Goal: Entertainment & Leisure: Consume media (video, audio)

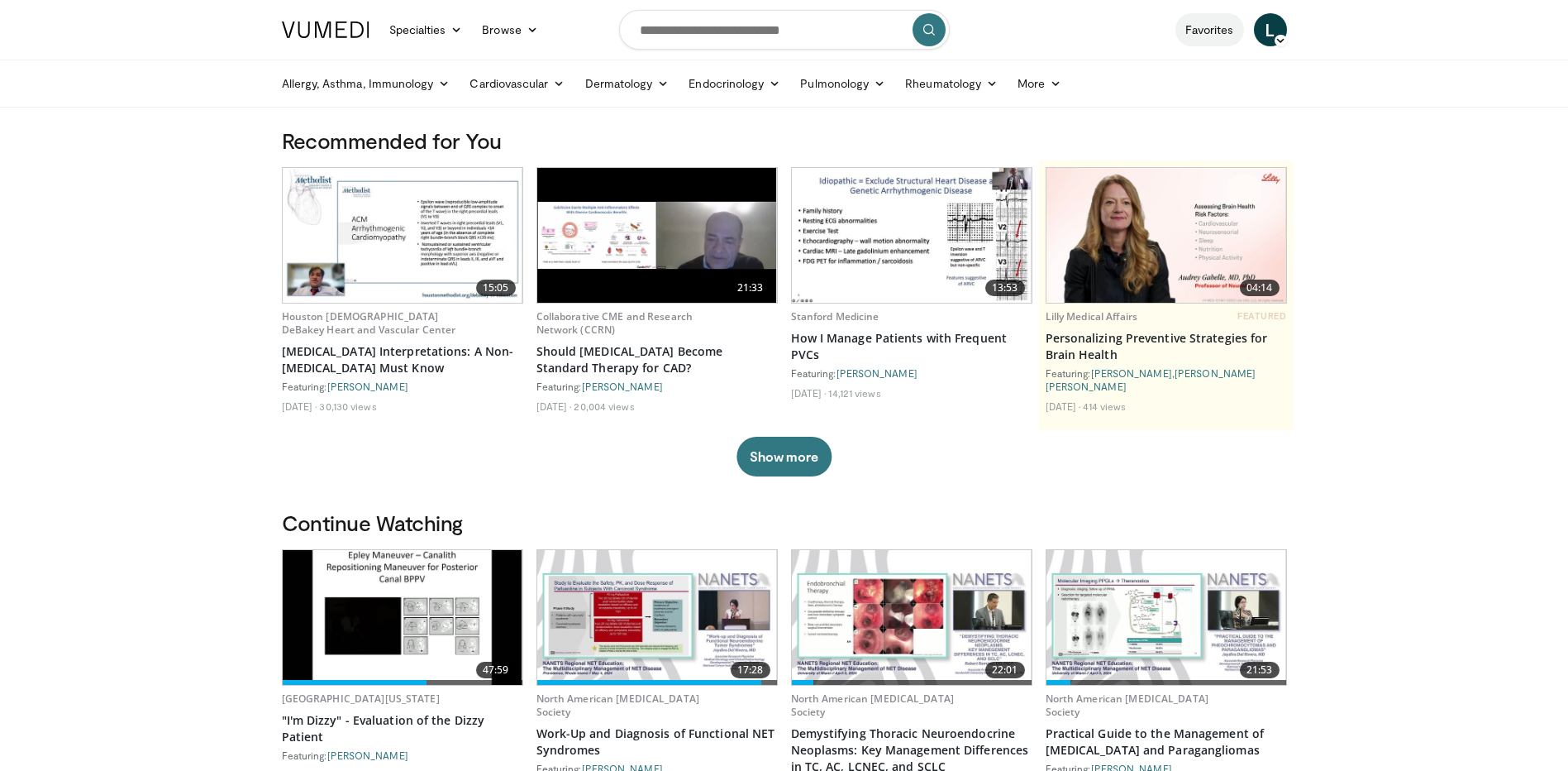
click at [1192, 35] on link "Favorites" at bounding box center [1209, 29] width 68 height 33
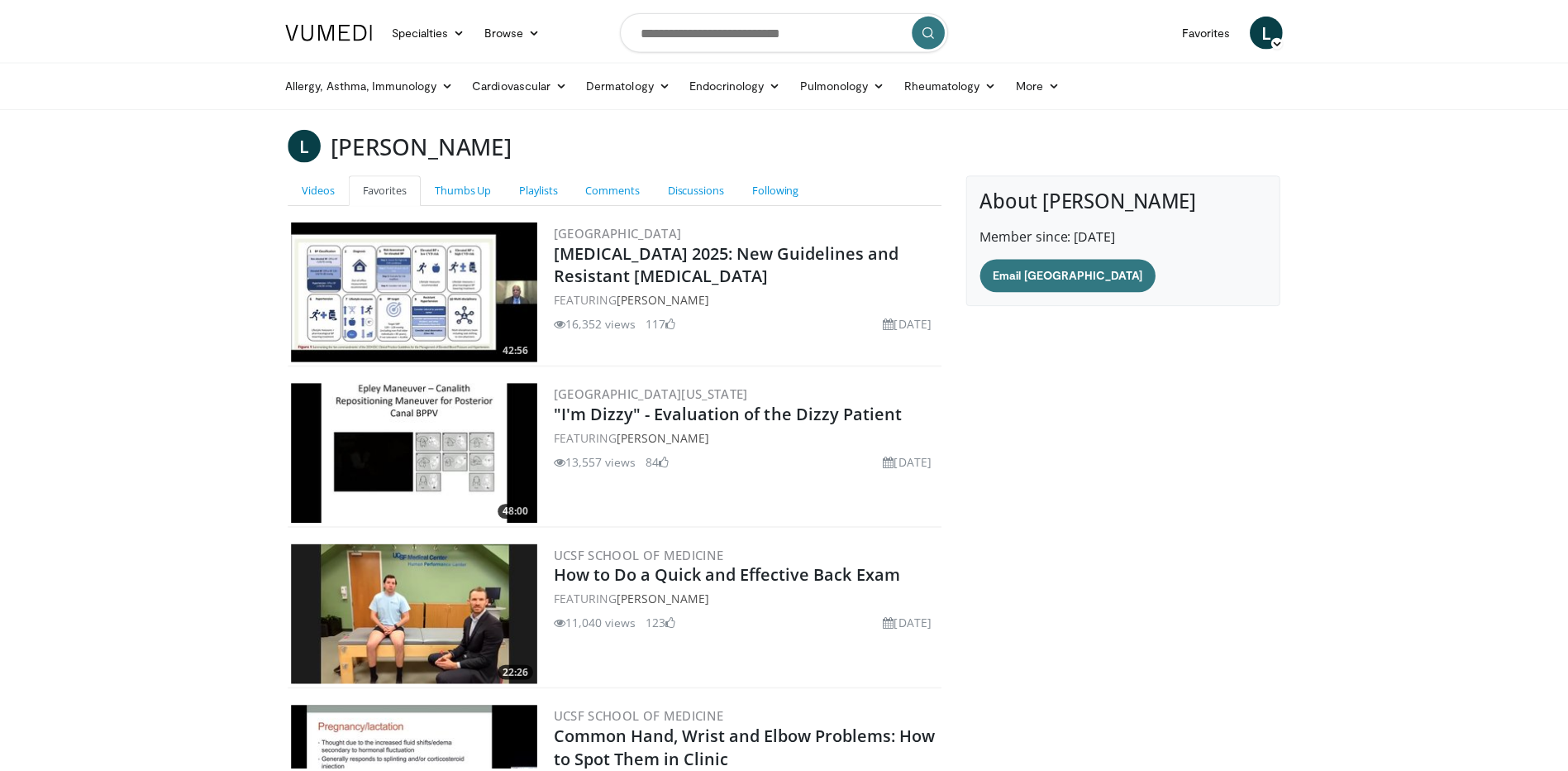
scroll to position [217, 0]
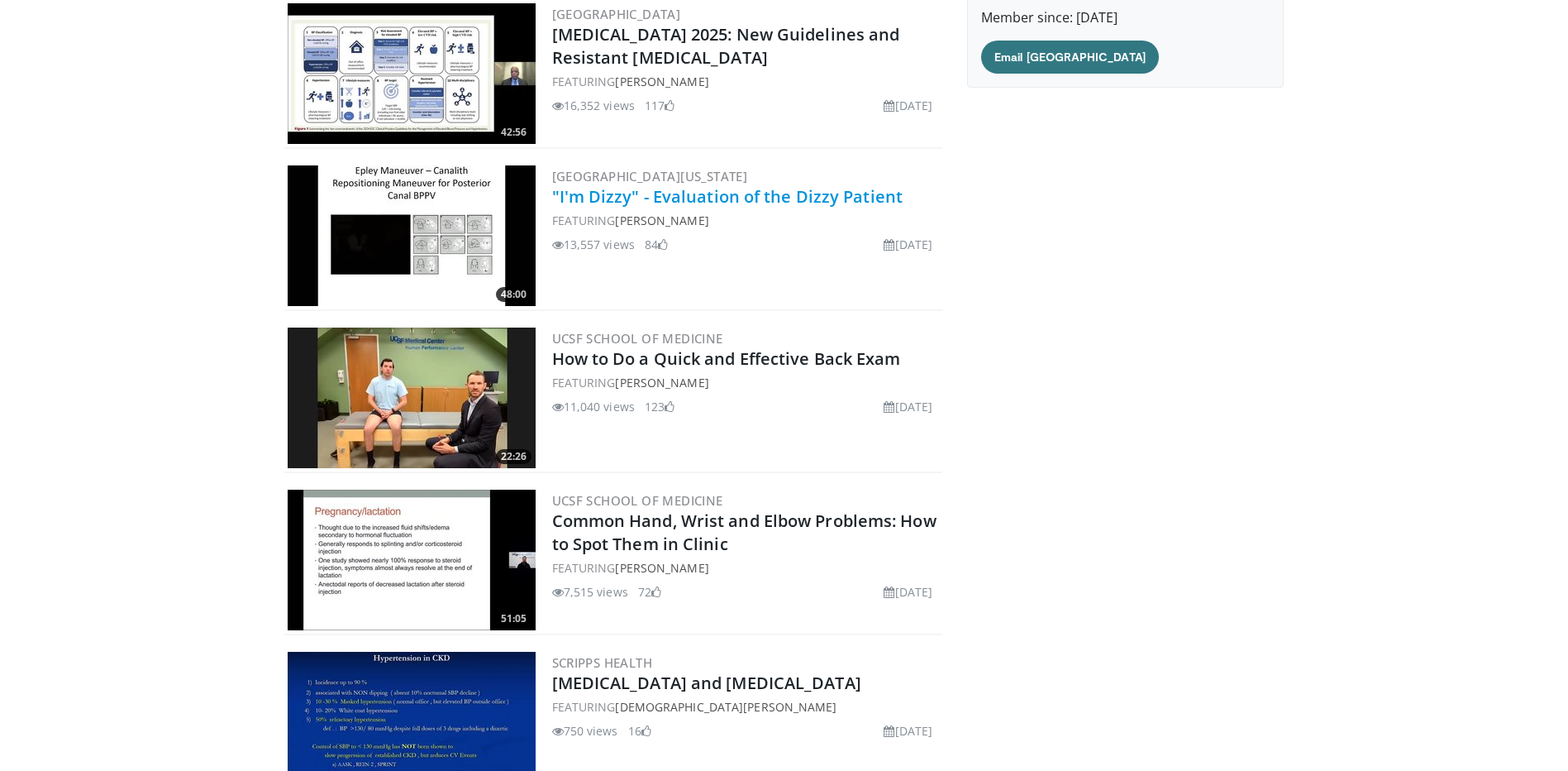
click at [665, 204] on link ""I'm Dizzy" - Evaluation of the Dizzy Patient" at bounding box center [728, 197] width 352 height 23
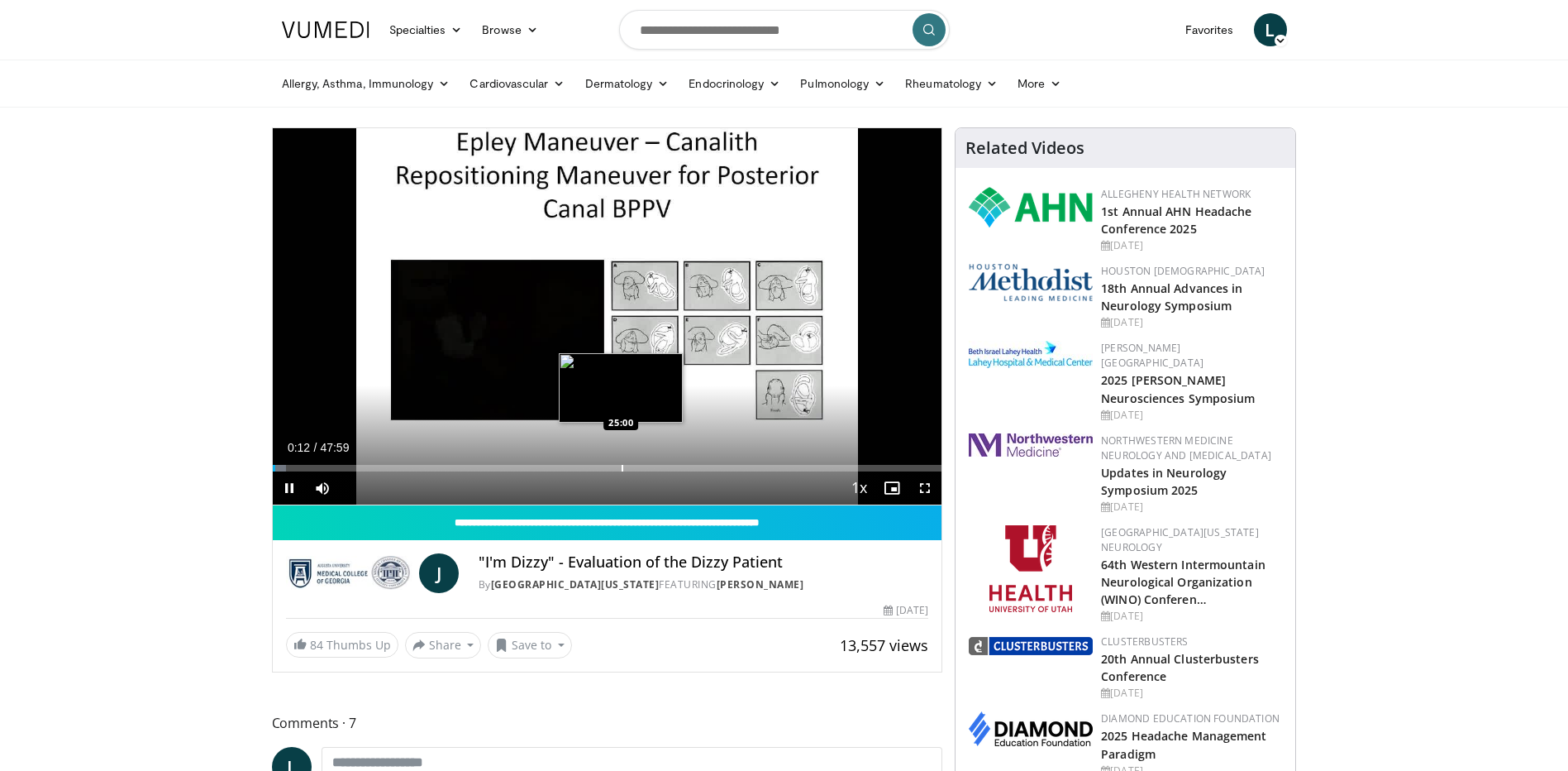
click at [619, 459] on div "Loaded : 2.07% 00:12 25:00" at bounding box center [607, 463] width 669 height 16
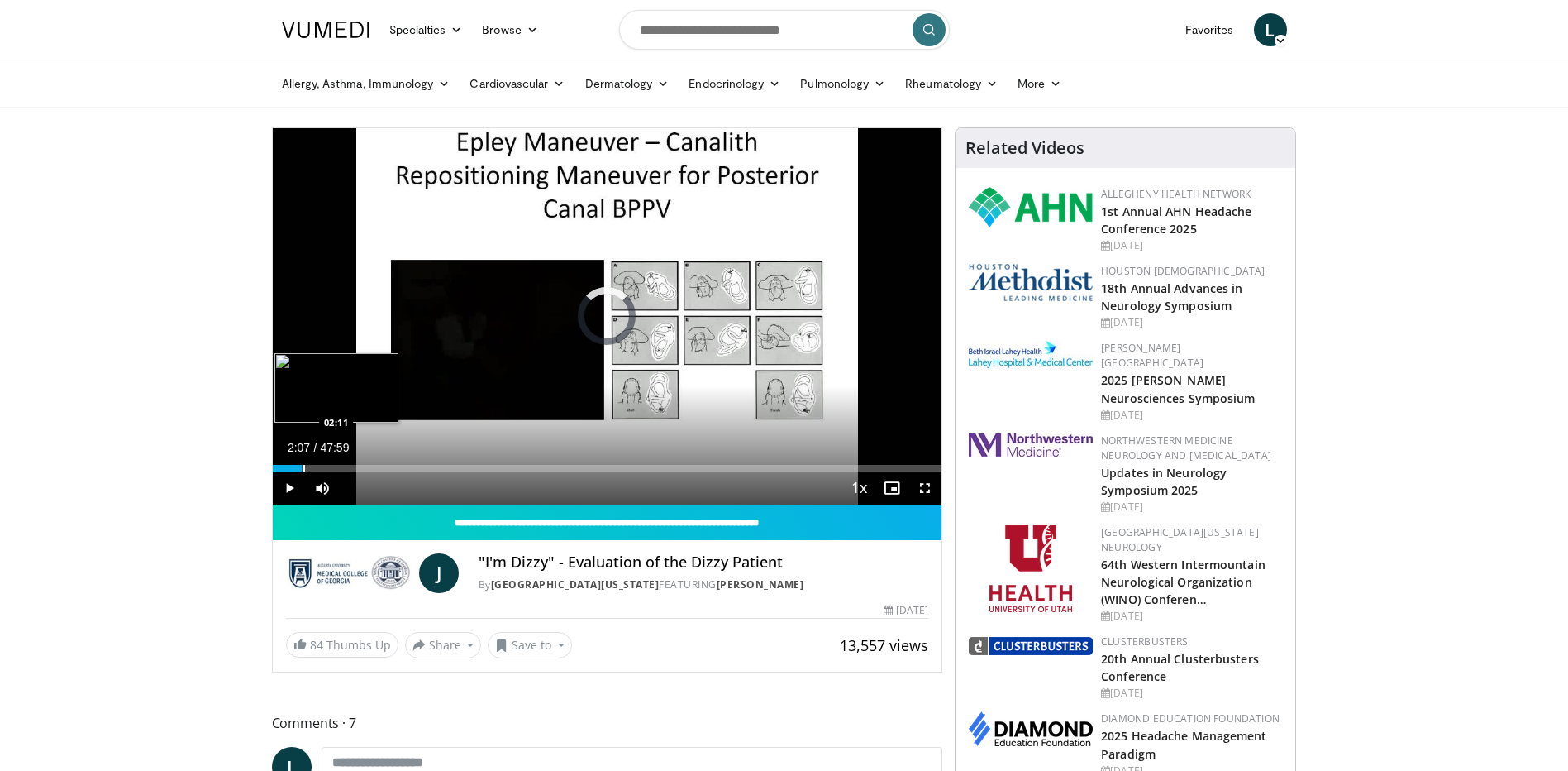
click at [303, 464] on div "Progress Bar" at bounding box center [304, 468] width 2 height 7
click at [321, 492] on span "Video Player" at bounding box center [322, 488] width 33 height 33
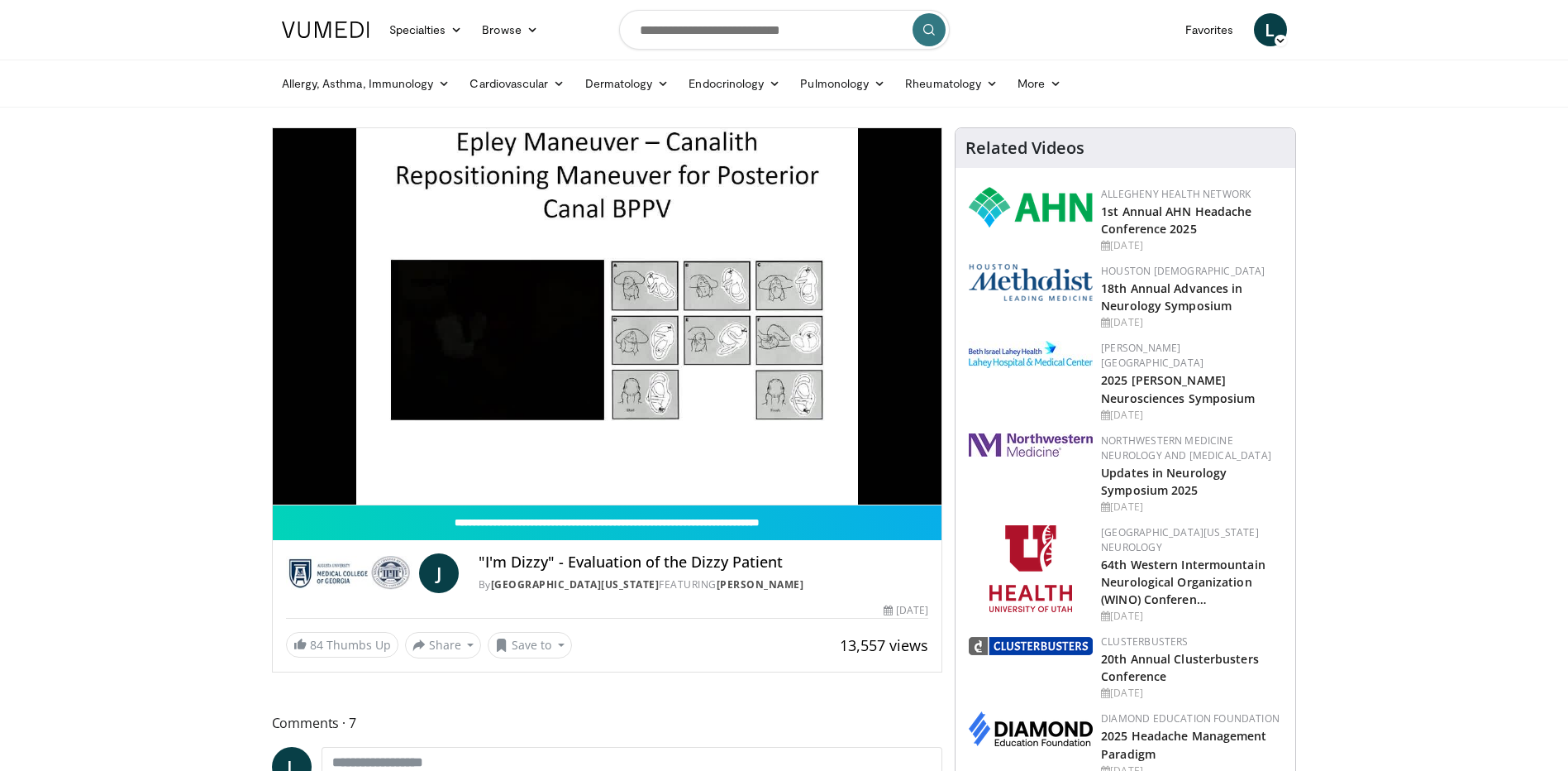
click at [321, 492] on div "10 seconds Tap to unmute" at bounding box center [607, 316] width 669 height 376
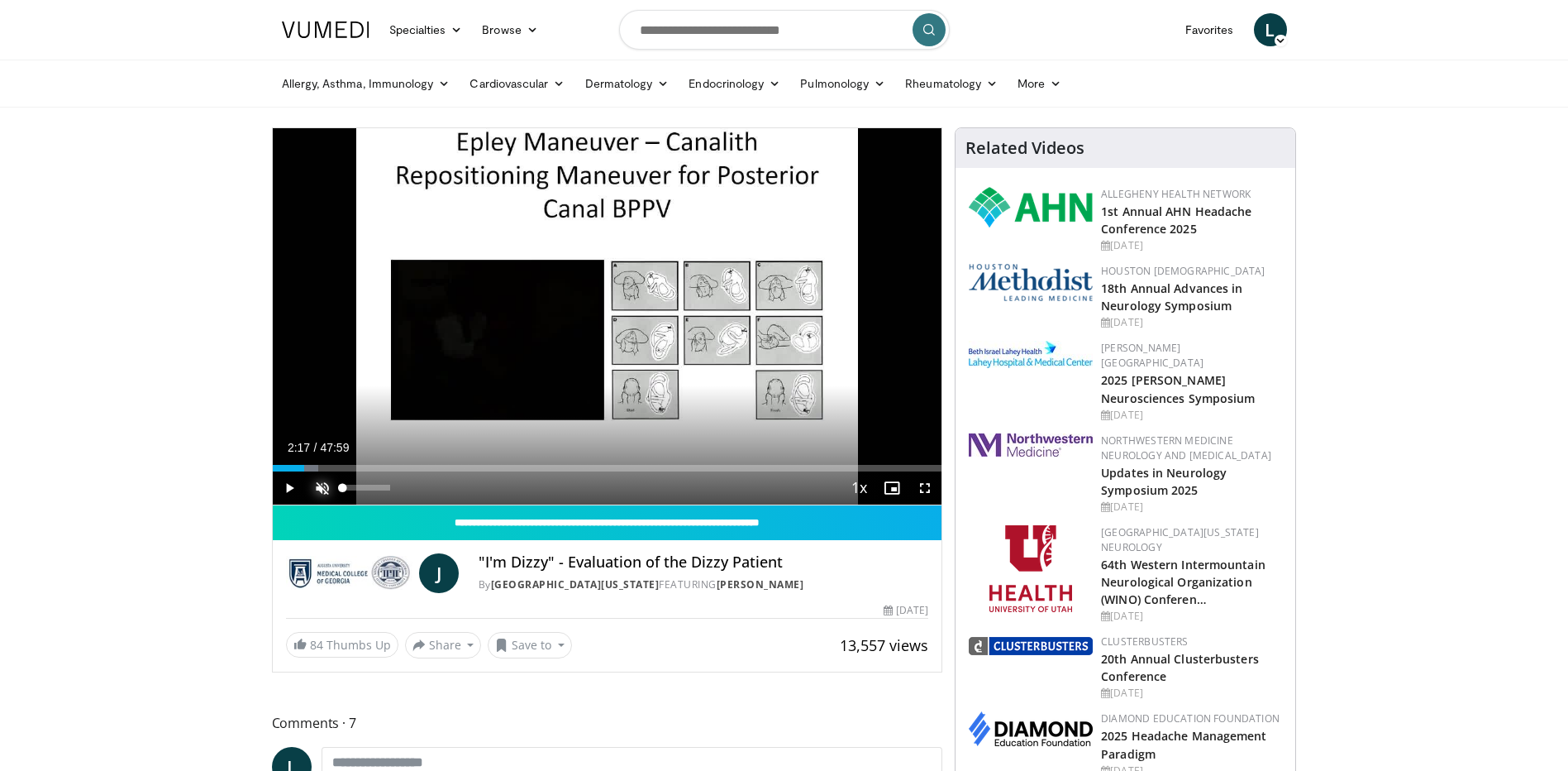
click at [329, 488] on span "Video Player" at bounding box center [322, 488] width 33 height 33
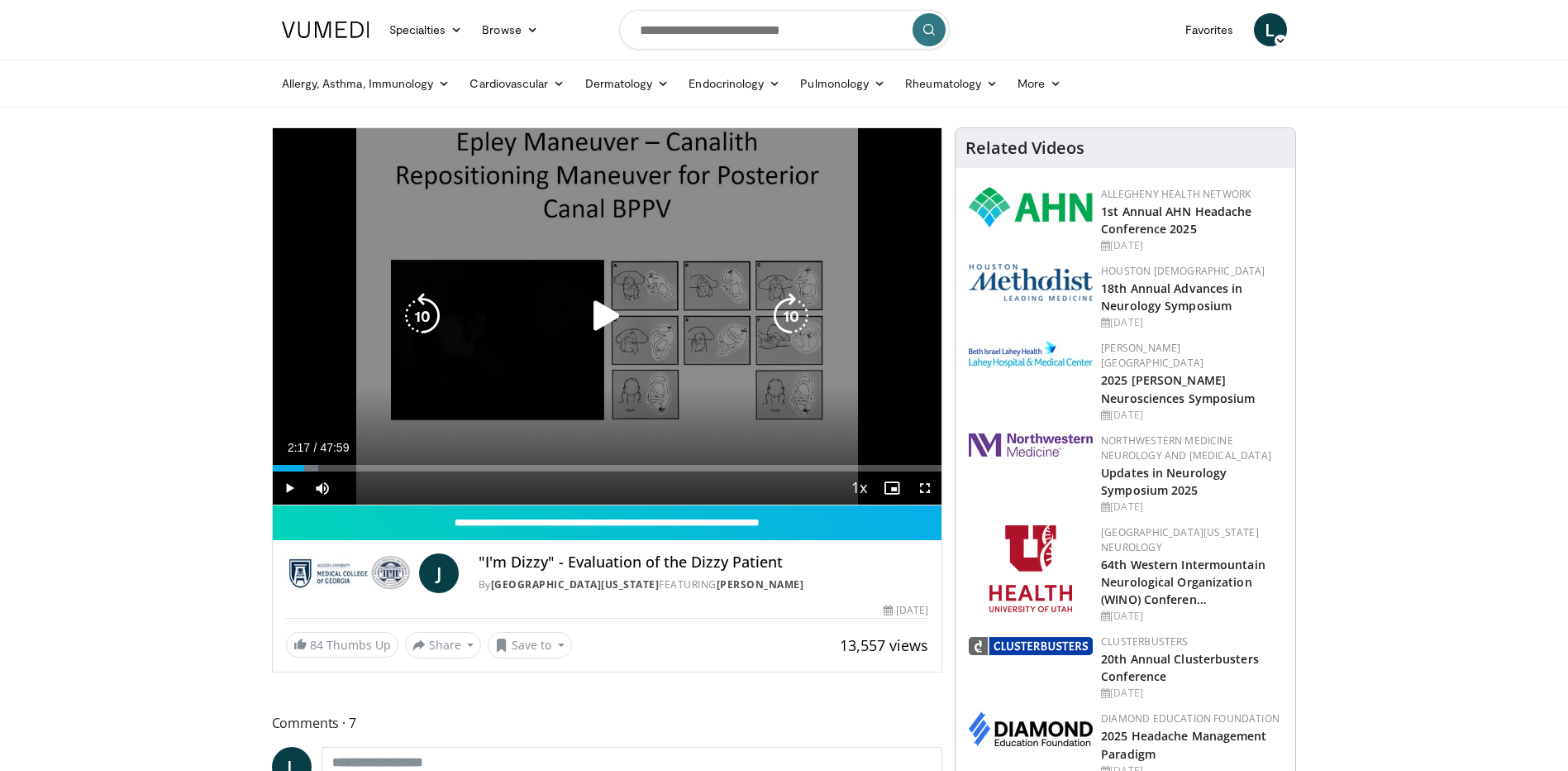
click at [612, 334] on icon "Video Player" at bounding box center [606, 315] width 46 height 46
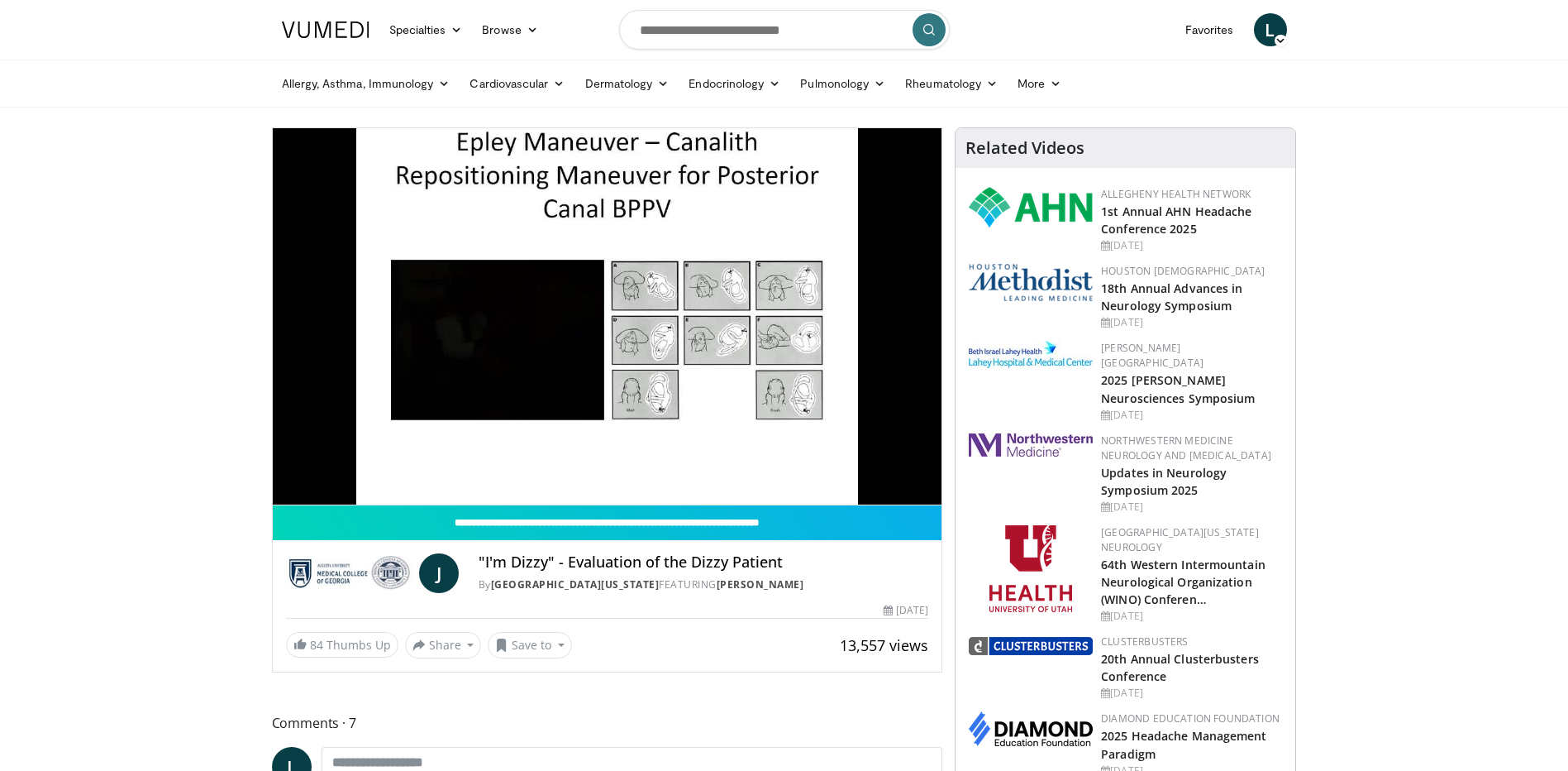
click at [590, 300] on button "Video Player" at bounding box center [607, 316] width 33 height 33
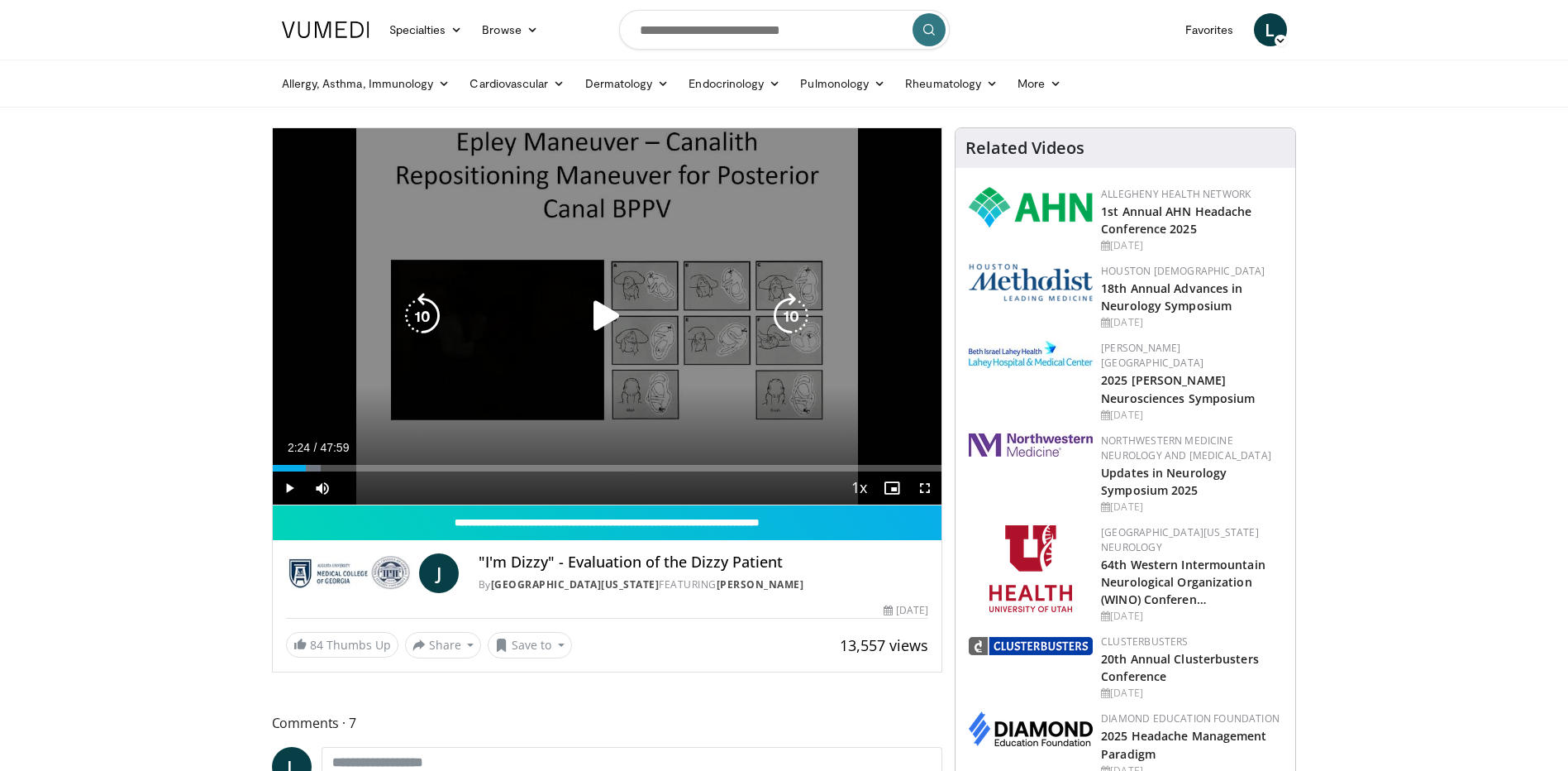
click at [604, 314] on icon "Video Player" at bounding box center [606, 315] width 46 height 46
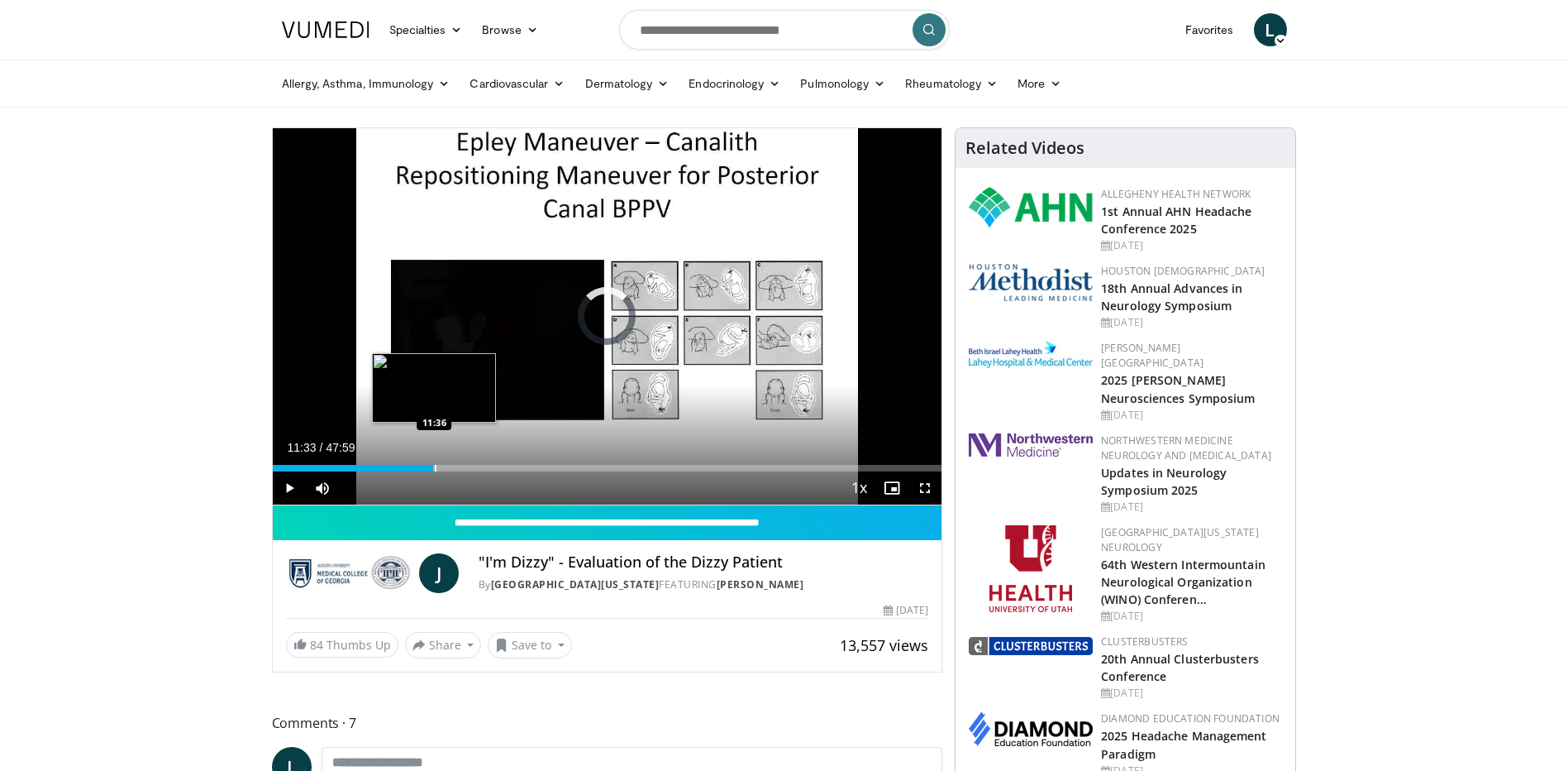
click at [435, 465] on div "Progress Bar" at bounding box center [436, 468] width 2 height 7
click at [920, 483] on span "Video Player" at bounding box center [925, 488] width 33 height 33
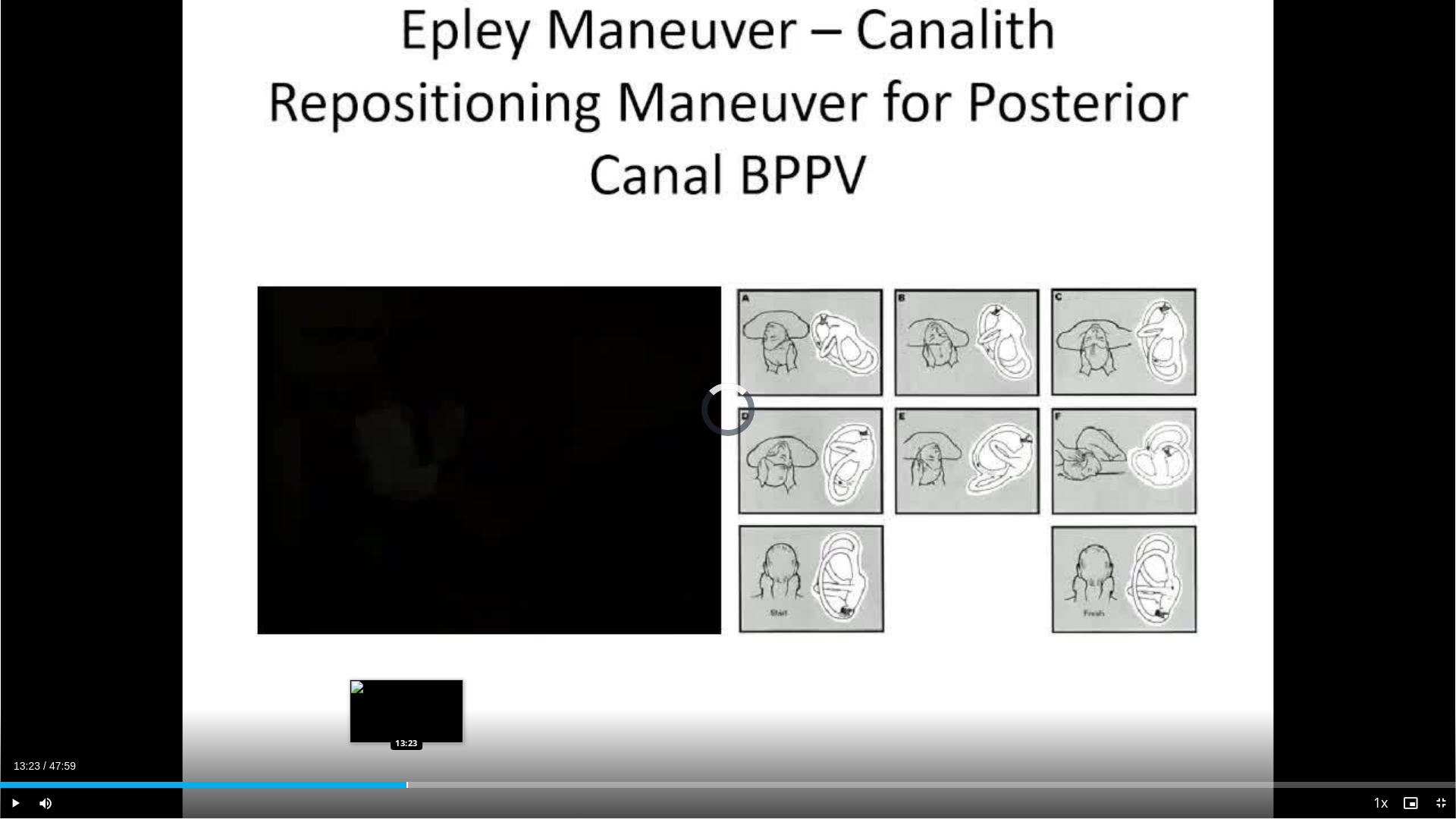
click at [407, 706] on div "Loaded : 27.44% 13:23 13:23" at bounding box center [728, 785] width 1456 height 6
click at [458, 706] on div "Progress Bar" at bounding box center [459, 785] width 2 height 6
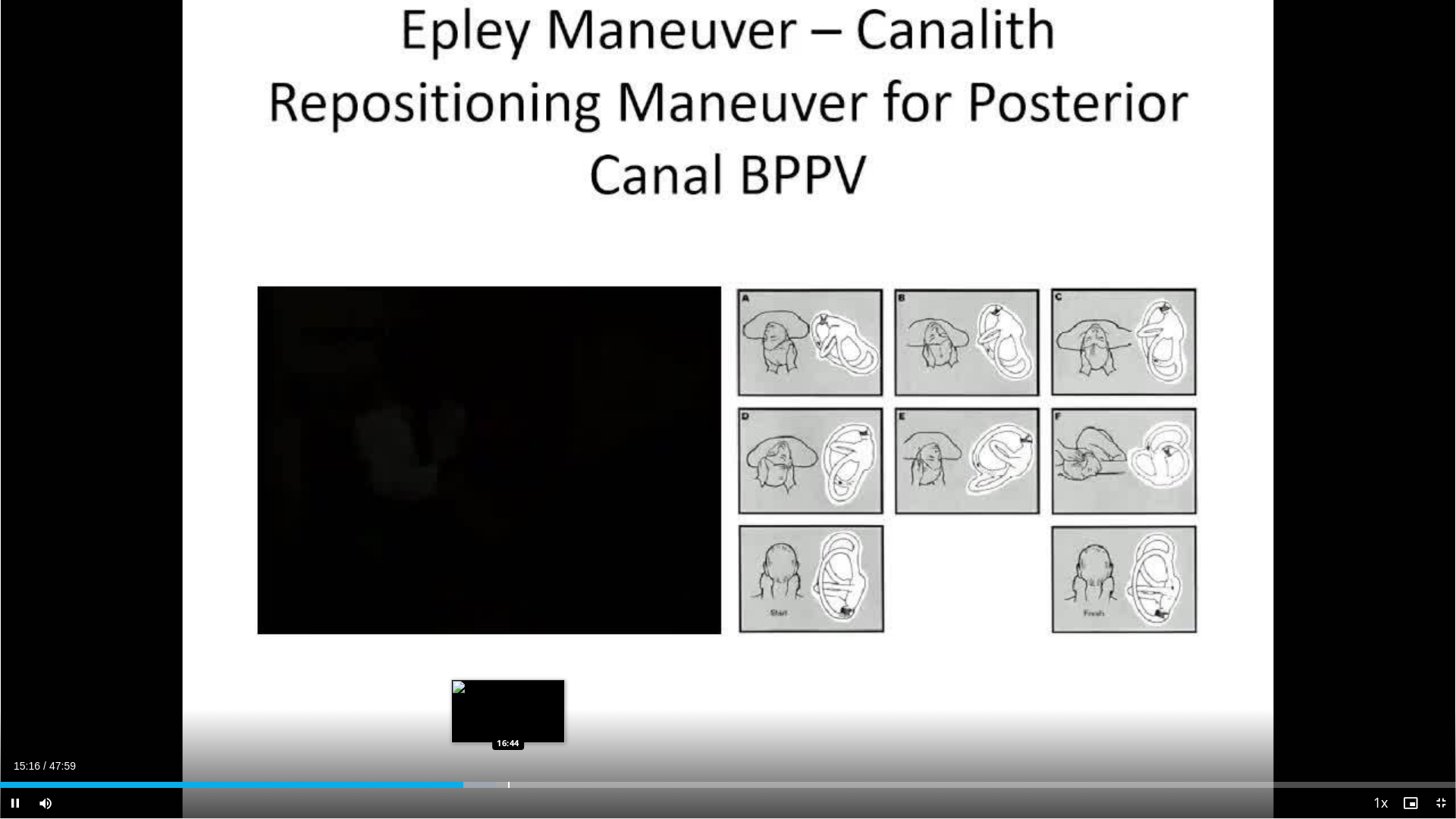
click at [508, 706] on div "Progress Bar" at bounding box center [509, 785] width 2 height 6
click at [537, 706] on div "Progress Bar" at bounding box center [538, 785] width 2 height 6
click at [561, 706] on div "Progress Bar" at bounding box center [562, 785] width 2 height 6
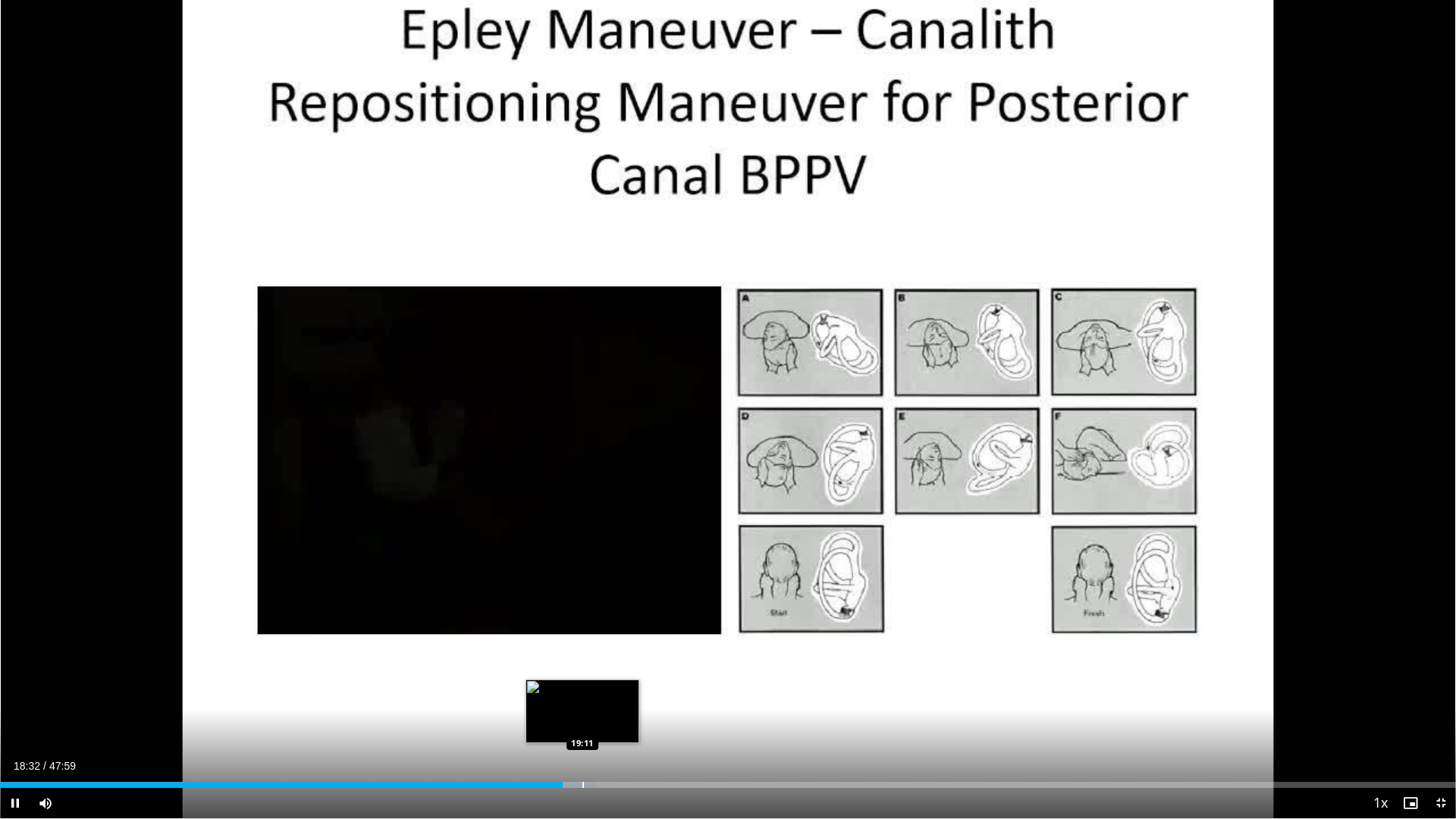
click at [581, 706] on div "Progress Bar" at bounding box center [571, 785] width 49 height 6
click at [612, 706] on div "Progress Bar" at bounding box center [613, 785] width 2 height 6
click at [638, 706] on div "Loaded : 44.44% 21:01 21:01" at bounding box center [728, 781] width 1456 height 14
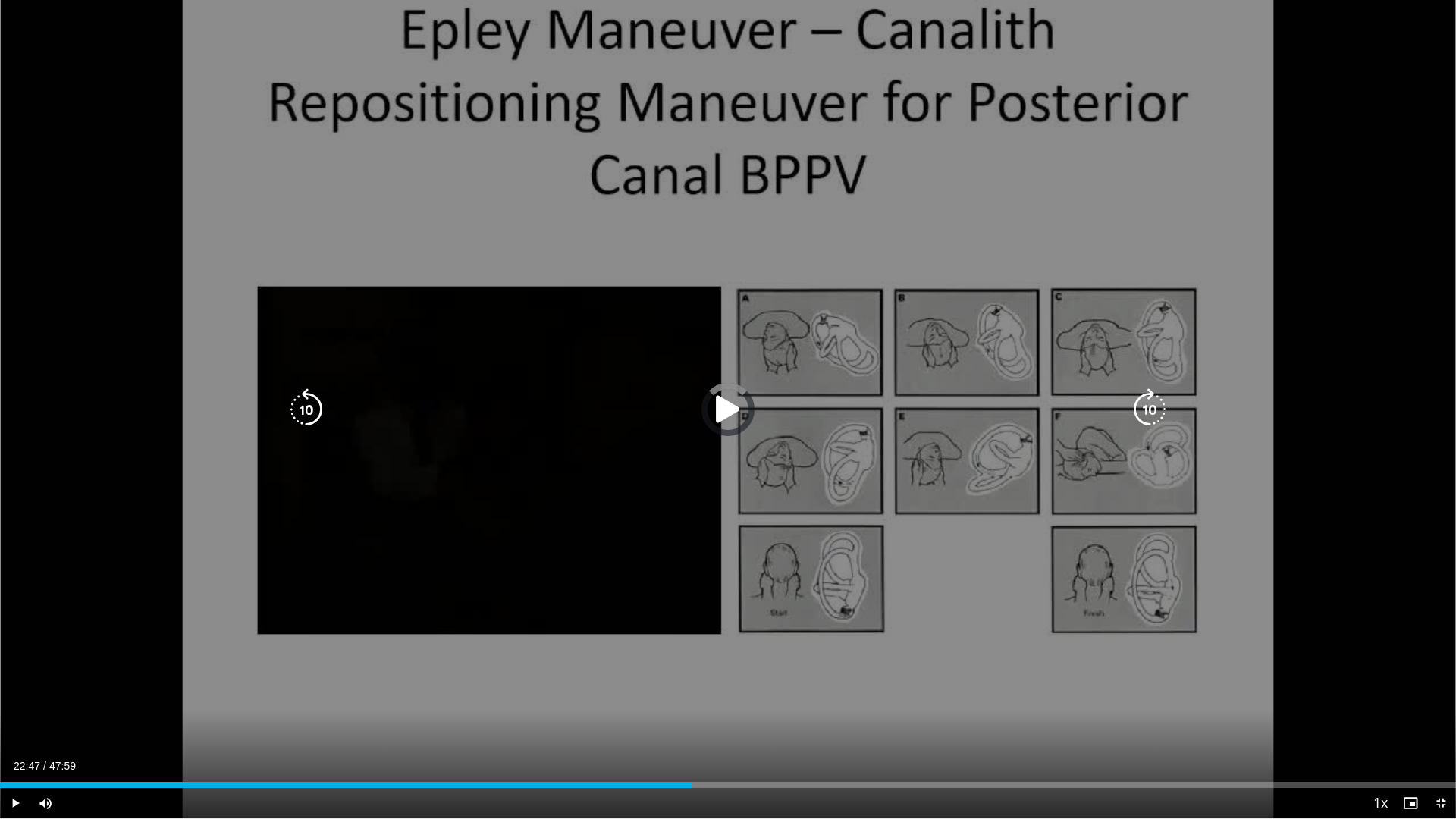
click at [691, 706] on div "Loaded : 46.16% 22:47 22:44" at bounding box center [728, 781] width 1456 height 14
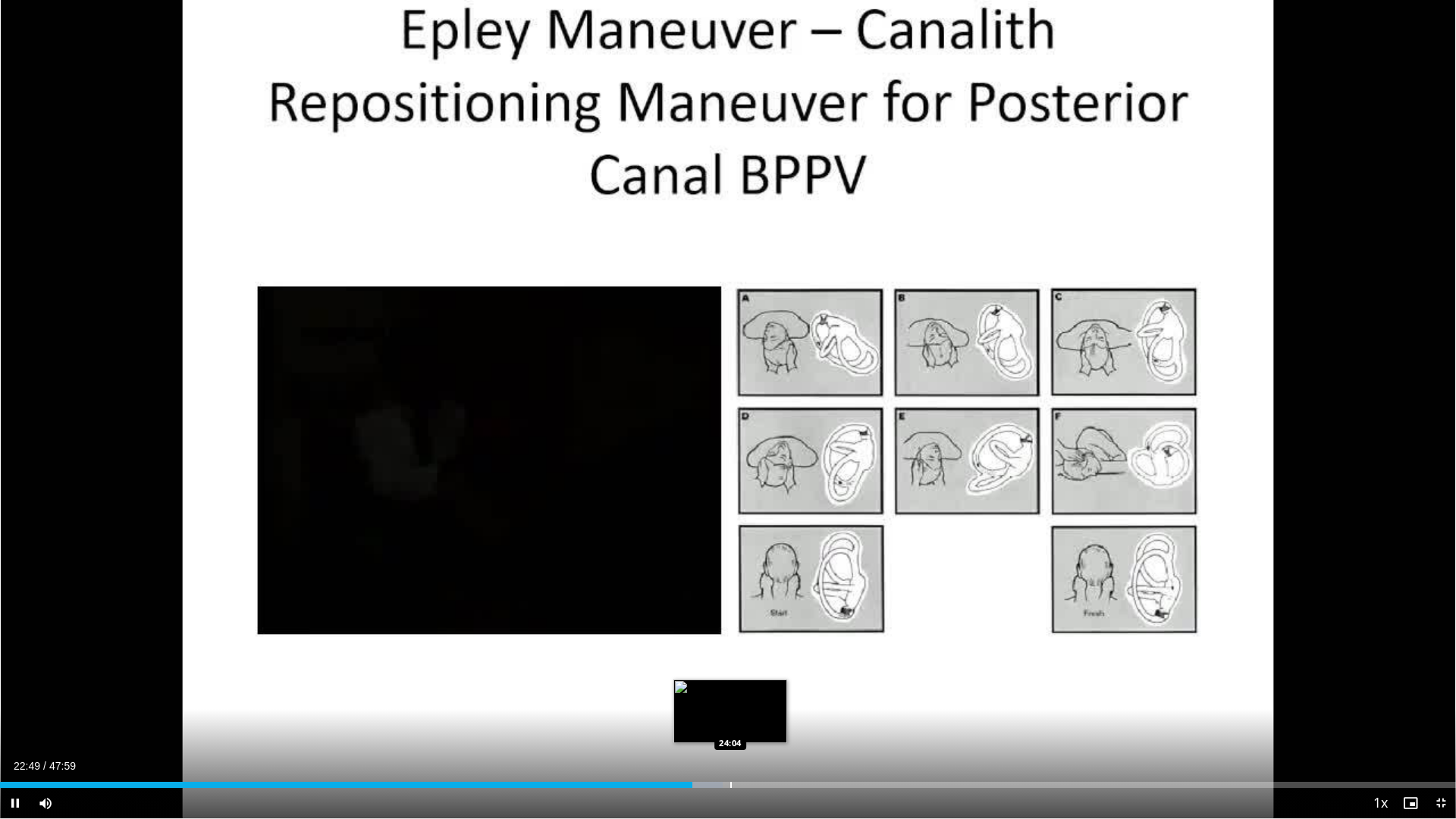
click at [729, 706] on div "Loaded : 49.66% 22:49 24:04" at bounding box center [728, 781] width 1456 height 14
click at [759, 706] on div "Loaded : 52.36% 24:04 25:02" at bounding box center [728, 781] width 1456 height 14
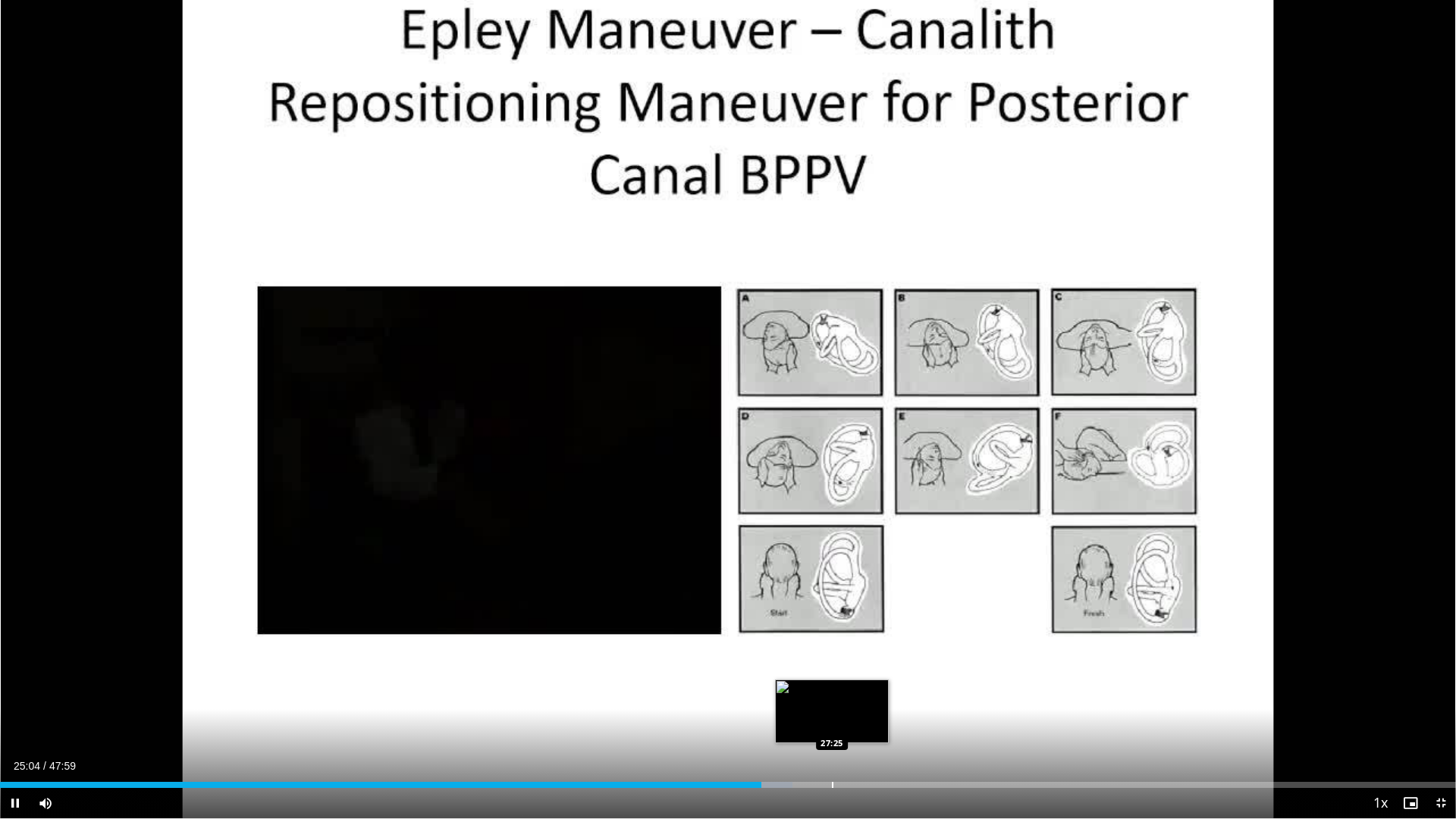
click at [832, 706] on div "Progress Bar" at bounding box center [832, 785] width 2 height 6
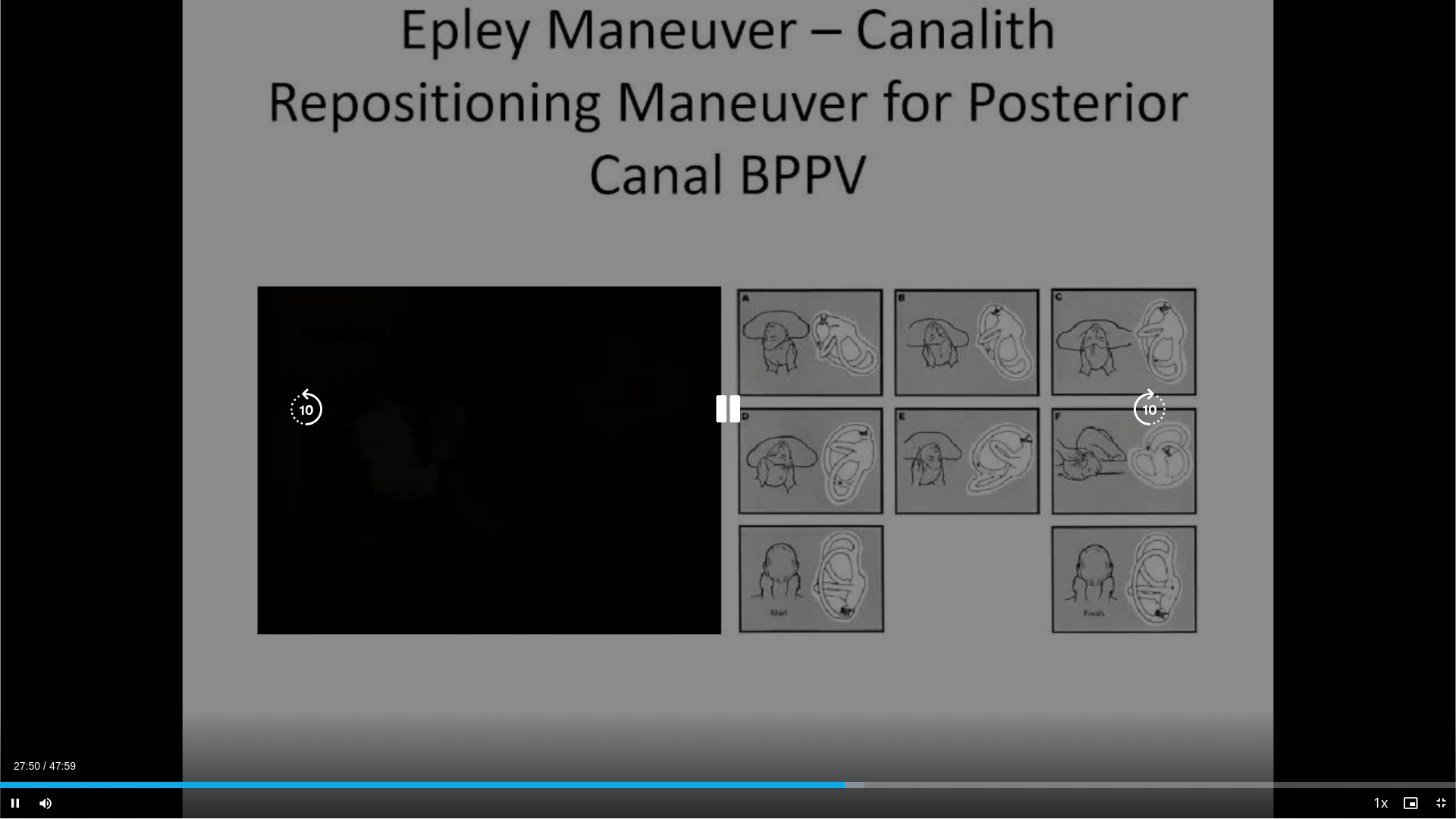
click at [806, 706] on div "Loaded : 59.39% 27:50 26:32" at bounding box center [728, 781] width 1456 height 14
click at [691, 539] on div "10 seconds Tap to unmute" at bounding box center [728, 409] width 1456 height 818
click at [678, 465] on div "10 seconds Tap to unmute" at bounding box center [728, 409] width 1456 height 818
click at [844, 349] on div "10 seconds Tap to unmute" at bounding box center [728, 409] width 1456 height 818
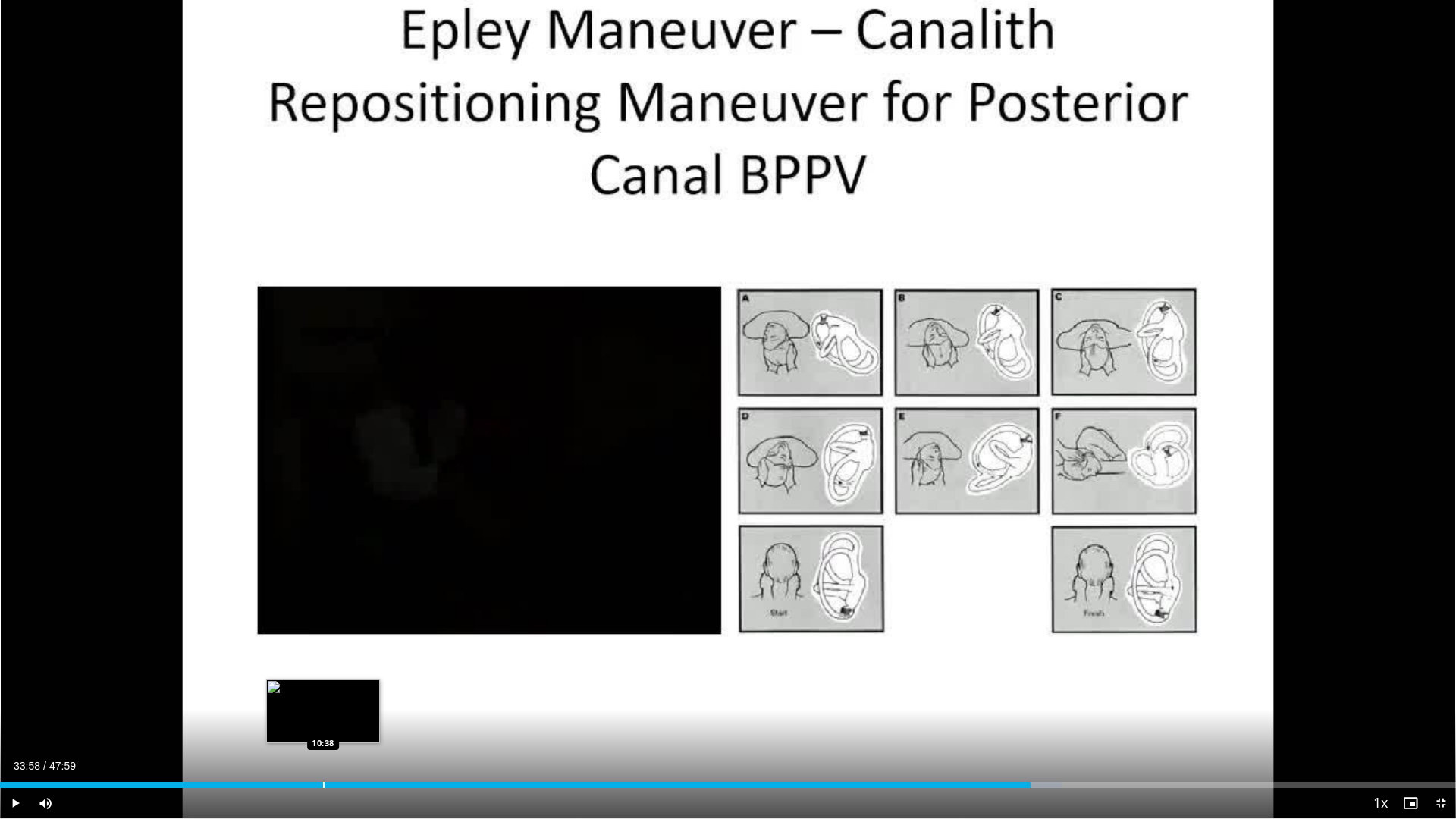
click at [322, 706] on div "Loaded : 72.93% 33:58 10:38" at bounding box center [728, 781] width 1456 height 14
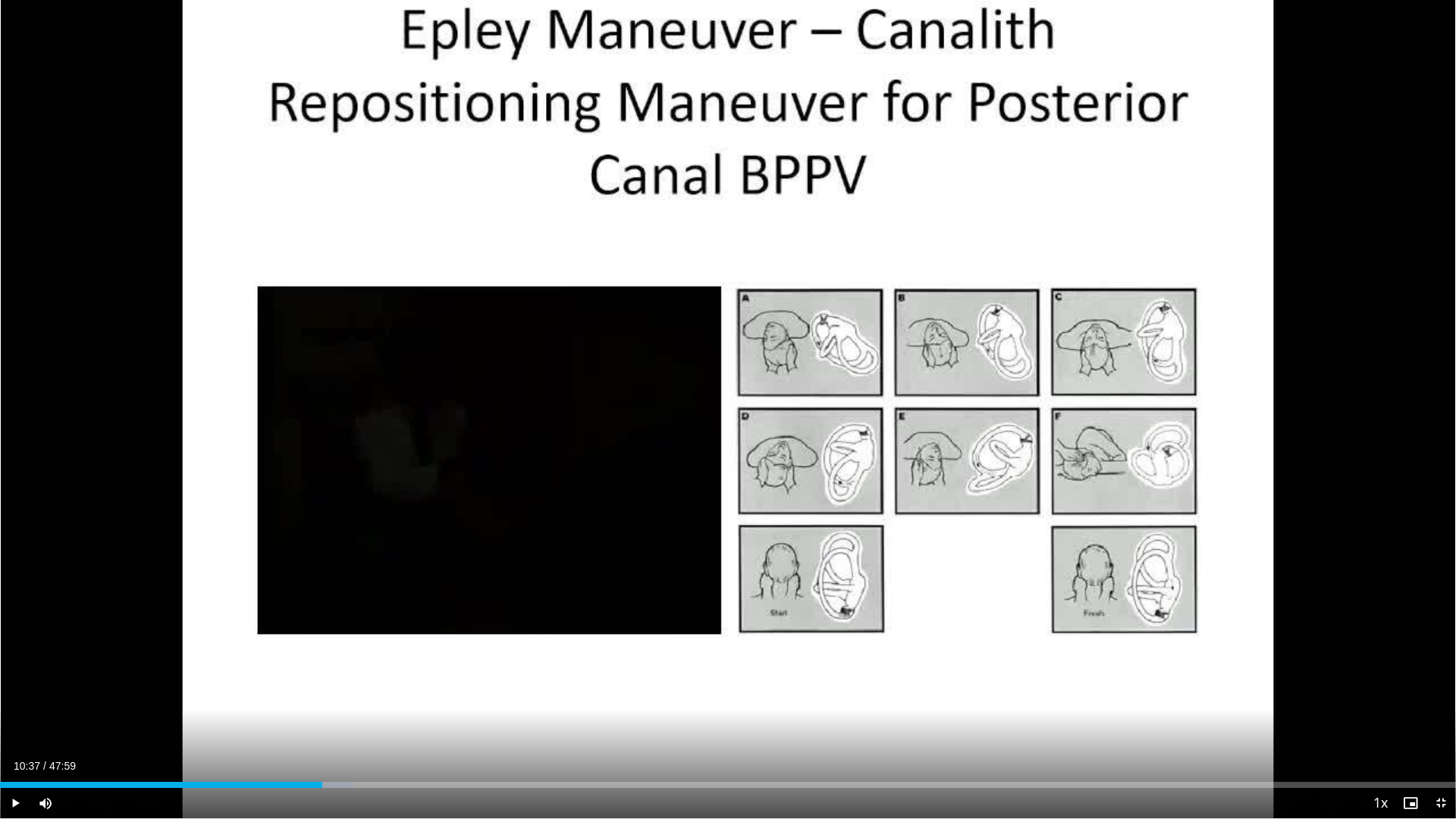
click at [612, 706] on div "Progress Bar" at bounding box center [613, 785] width 2 height 6
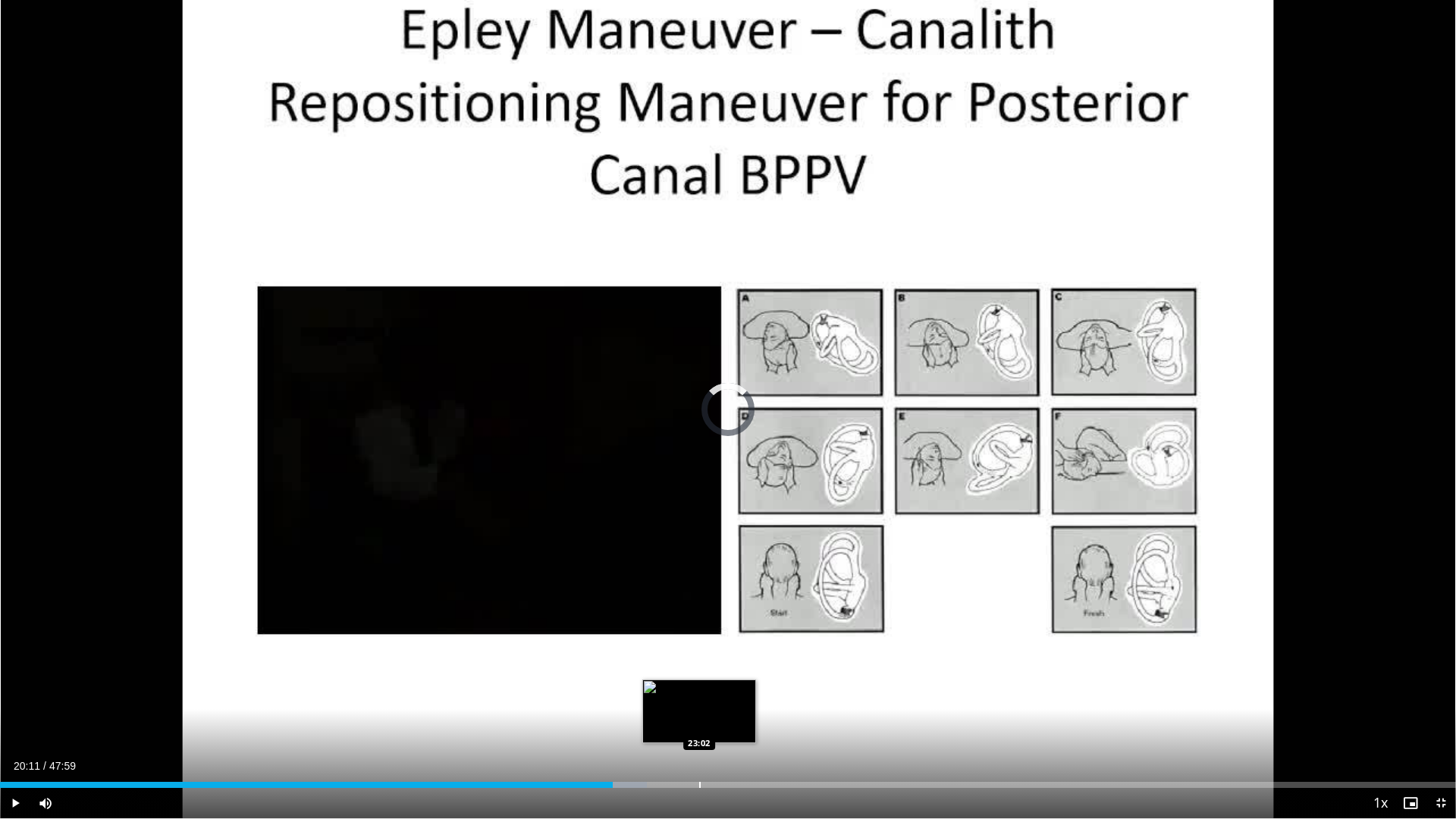
click at [699, 706] on div "Progress Bar" at bounding box center [700, 785] width 2 height 6
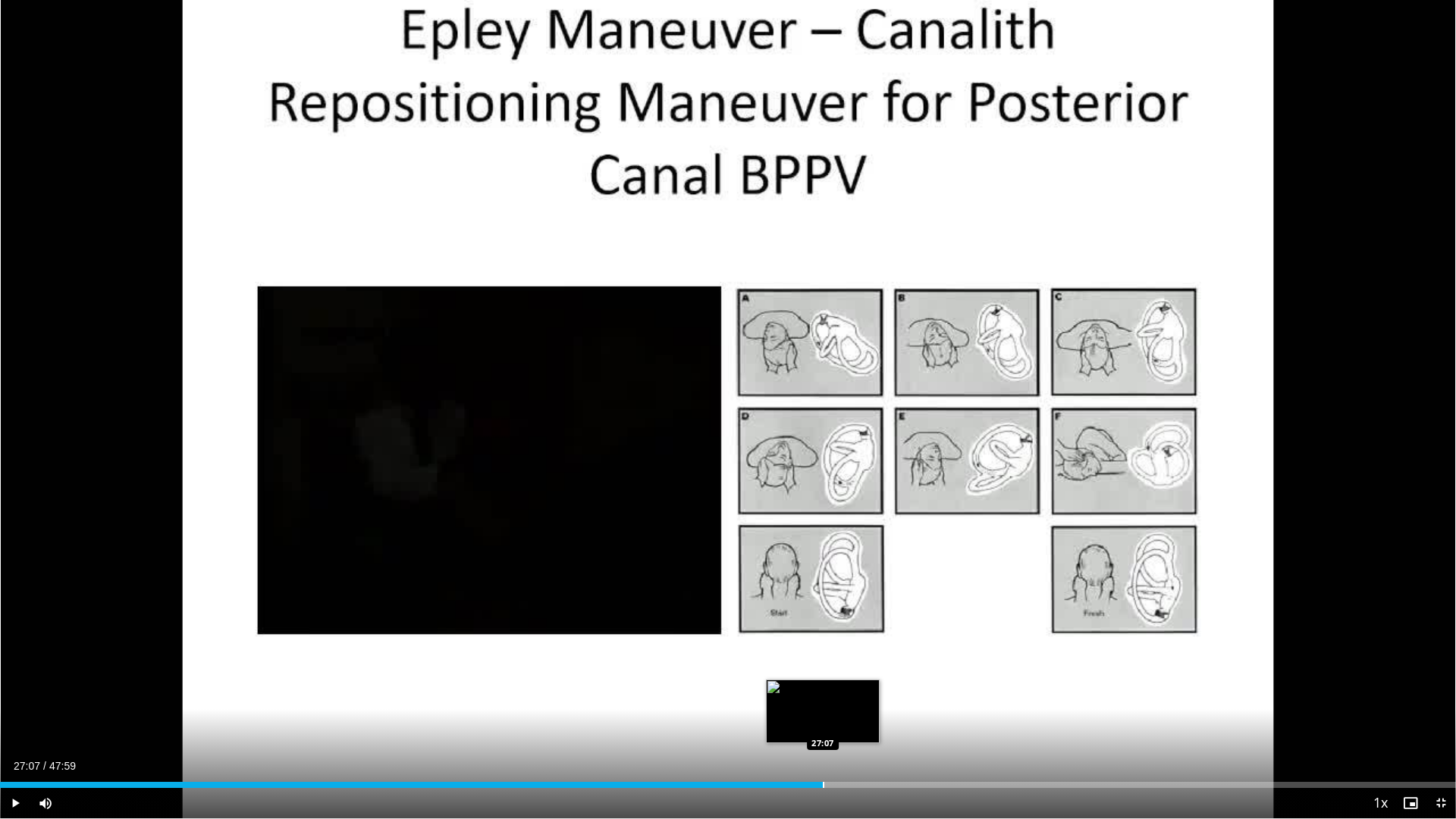
click at [823, 706] on div "Progress Bar" at bounding box center [824, 785] width 2 height 6
click at [827, 706] on div "Progress Bar" at bounding box center [828, 785] width 2 height 6
click at [826, 706] on div "Progress Bar" at bounding box center [827, 785] width 2 height 6
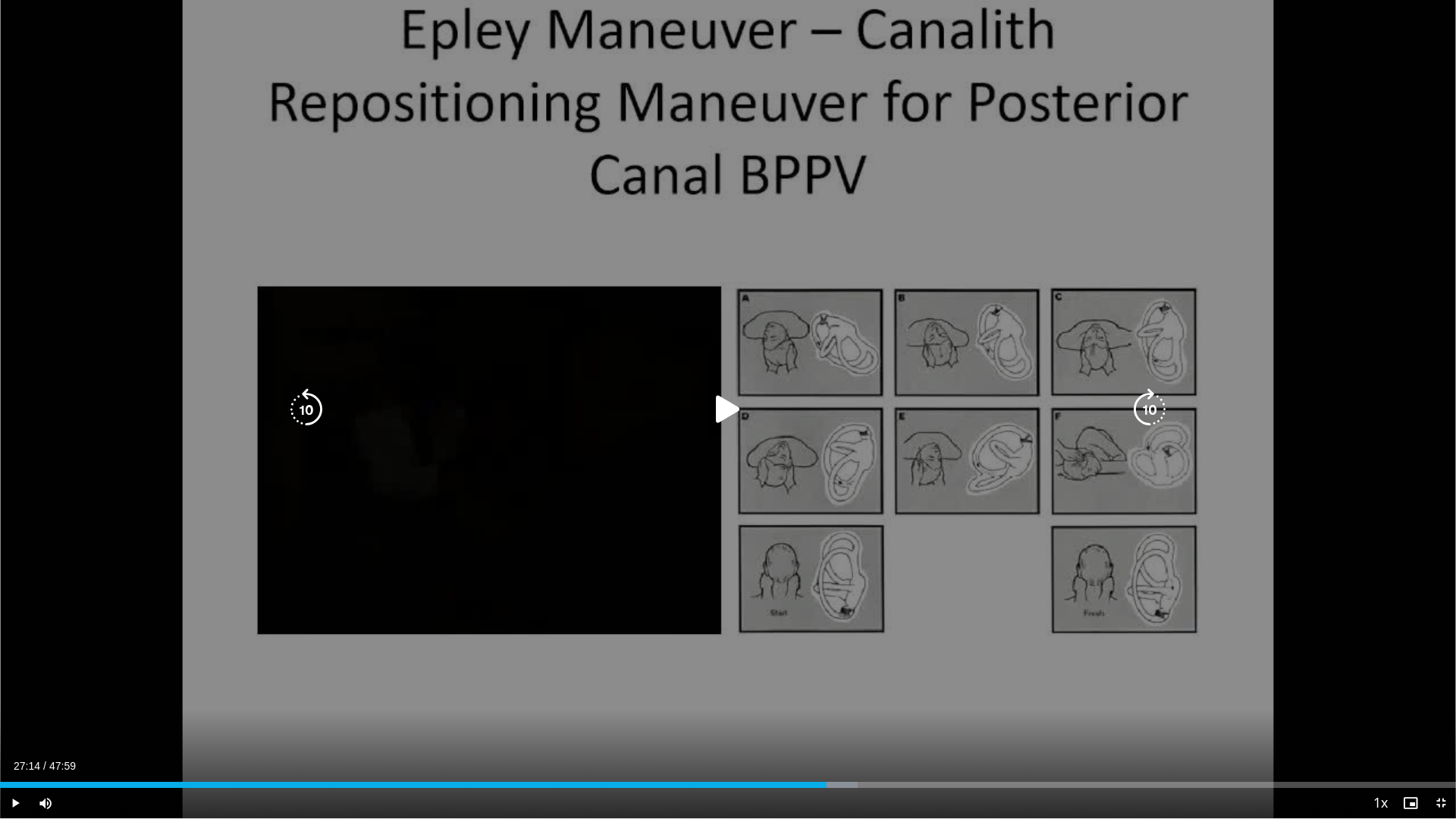
click at [726, 409] on icon "Video Player" at bounding box center [728, 409] width 42 height 42
click at [886, 555] on div "10 seconds Tap to unmute" at bounding box center [728, 409] width 1456 height 818
click at [717, 406] on icon "Video Player" at bounding box center [728, 409] width 42 height 42
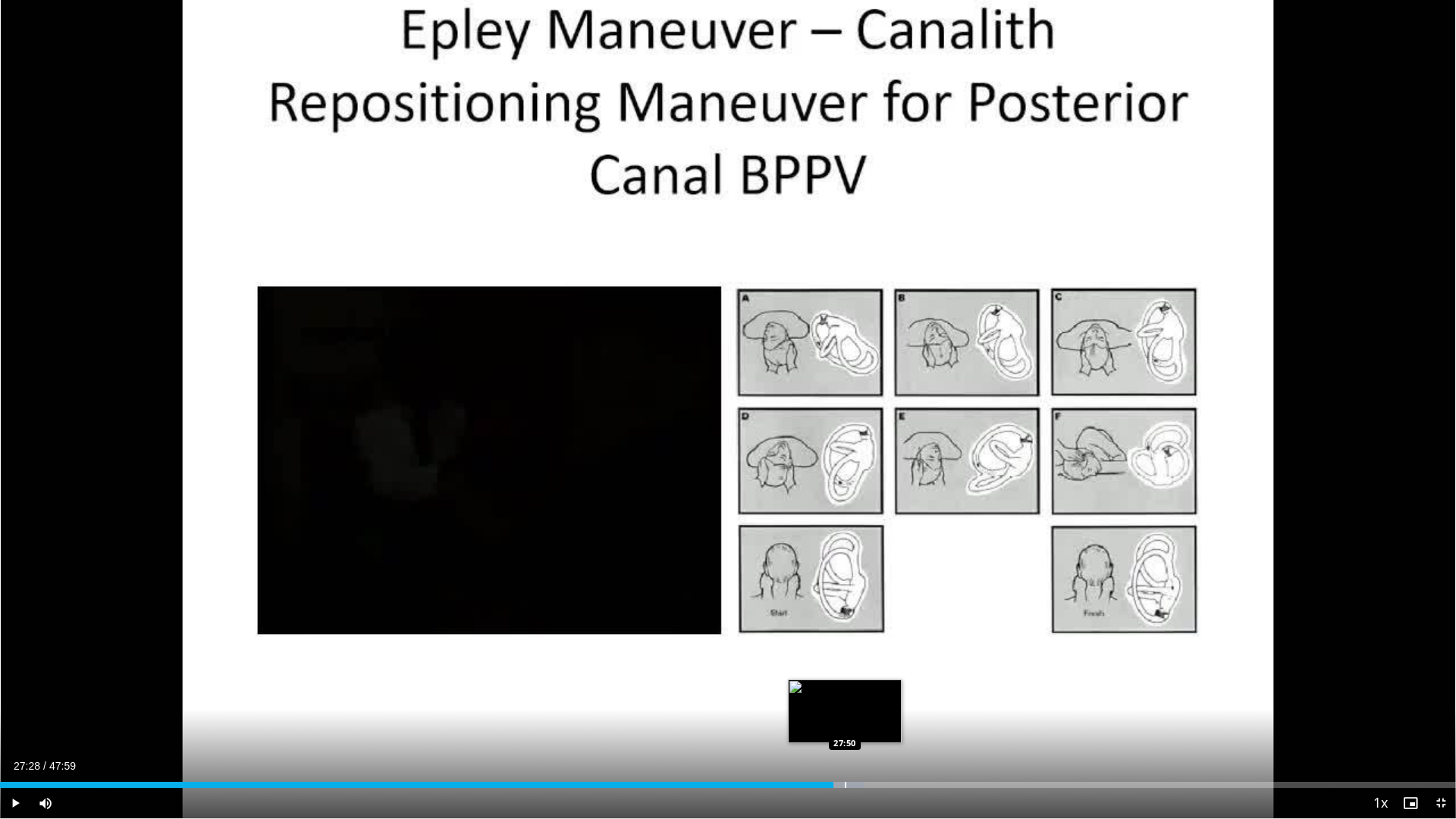
click at [844, 706] on div "Loaded : 59.39% 27:28 27:50" at bounding box center [728, 785] width 1456 height 6
click at [849, 706] on div "Loaded : 60.29% 27:59 27:59" at bounding box center [728, 781] width 1456 height 14
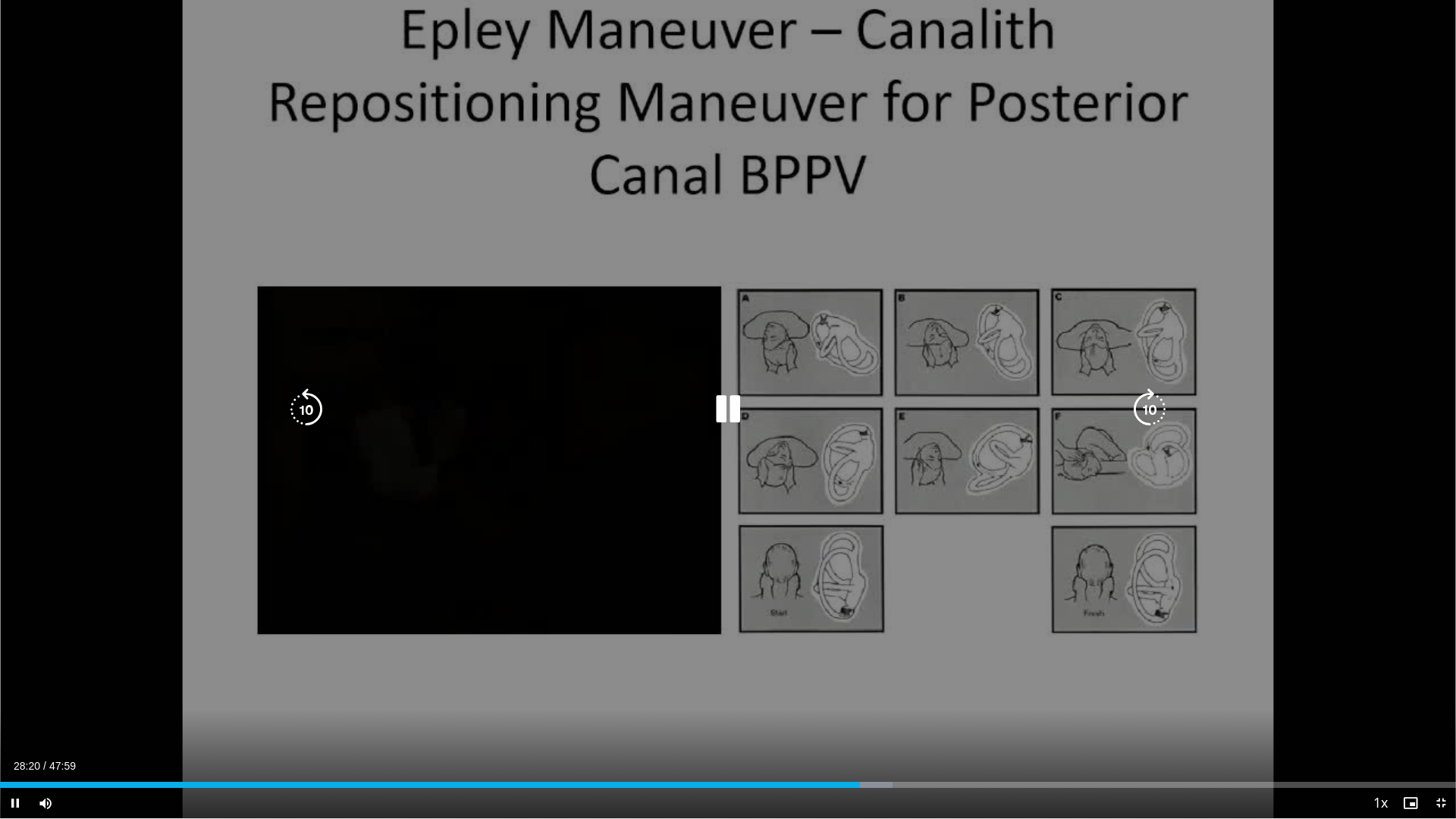
click at [1137, 404] on icon "Video Player" at bounding box center [1149, 409] width 42 height 42
click at [1151, 411] on icon "Video Player" at bounding box center [1149, 409] width 42 height 42
click at [1146, 410] on icon "Video Player" at bounding box center [1149, 409] width 42 height 42
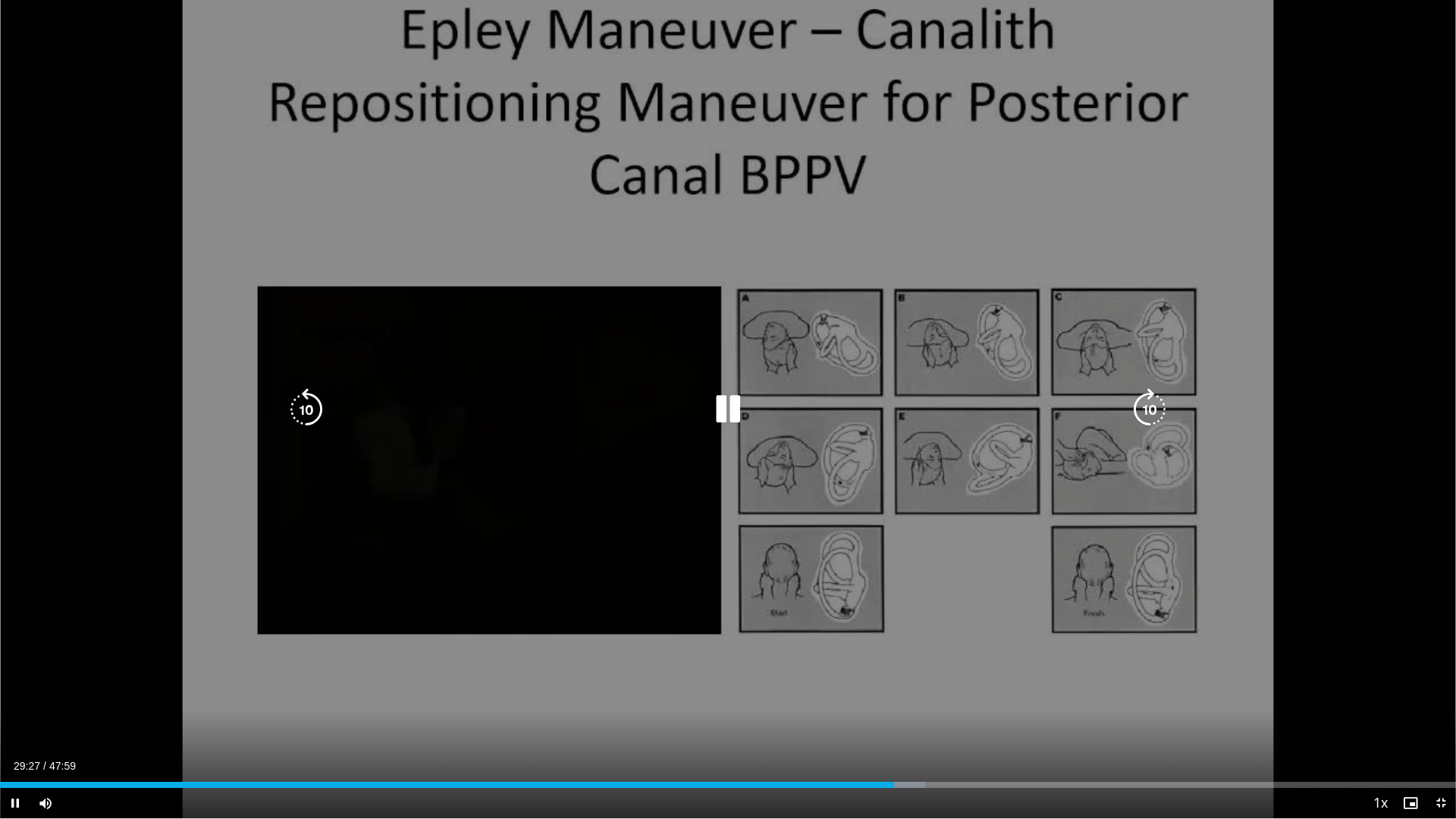
click at [1146, 410] on icon "Video Player" at bounding box center [1149, 409] width 42 height 42
click at [1151, 416] on icon "Video Player" at bounding box center [1149, 409] width 42 height 42
click at [1146, 408] on icon "Video Player" at bounding box center [1149, 409] width 42 height 42
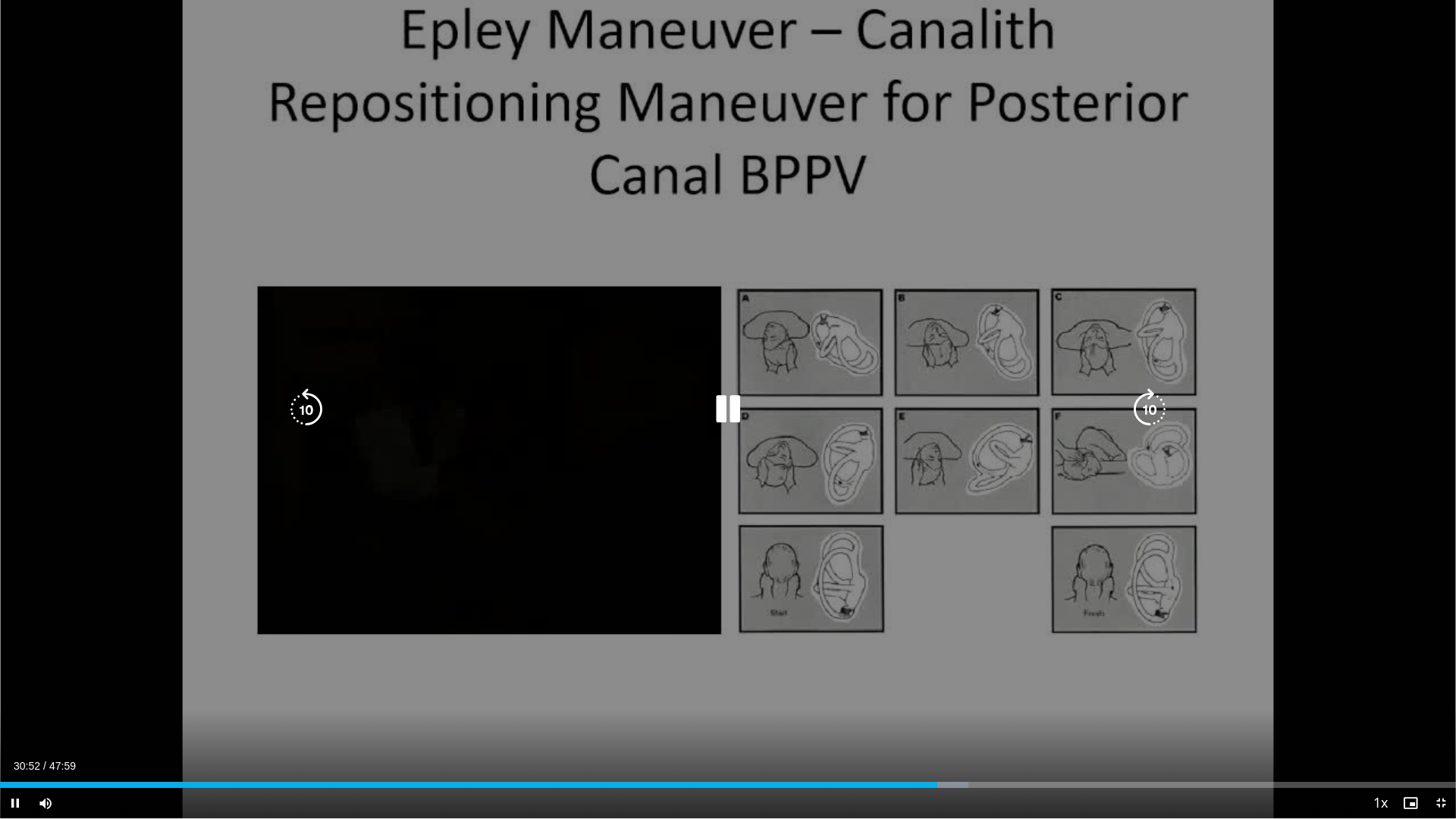
click at [1149, 408] on icon "Video Player" at bounding box center [1149, 409] width 42 height 42
click at [1153, 405] on icon "Video Player" at bounding box center [1149, 409] width 42 height 42
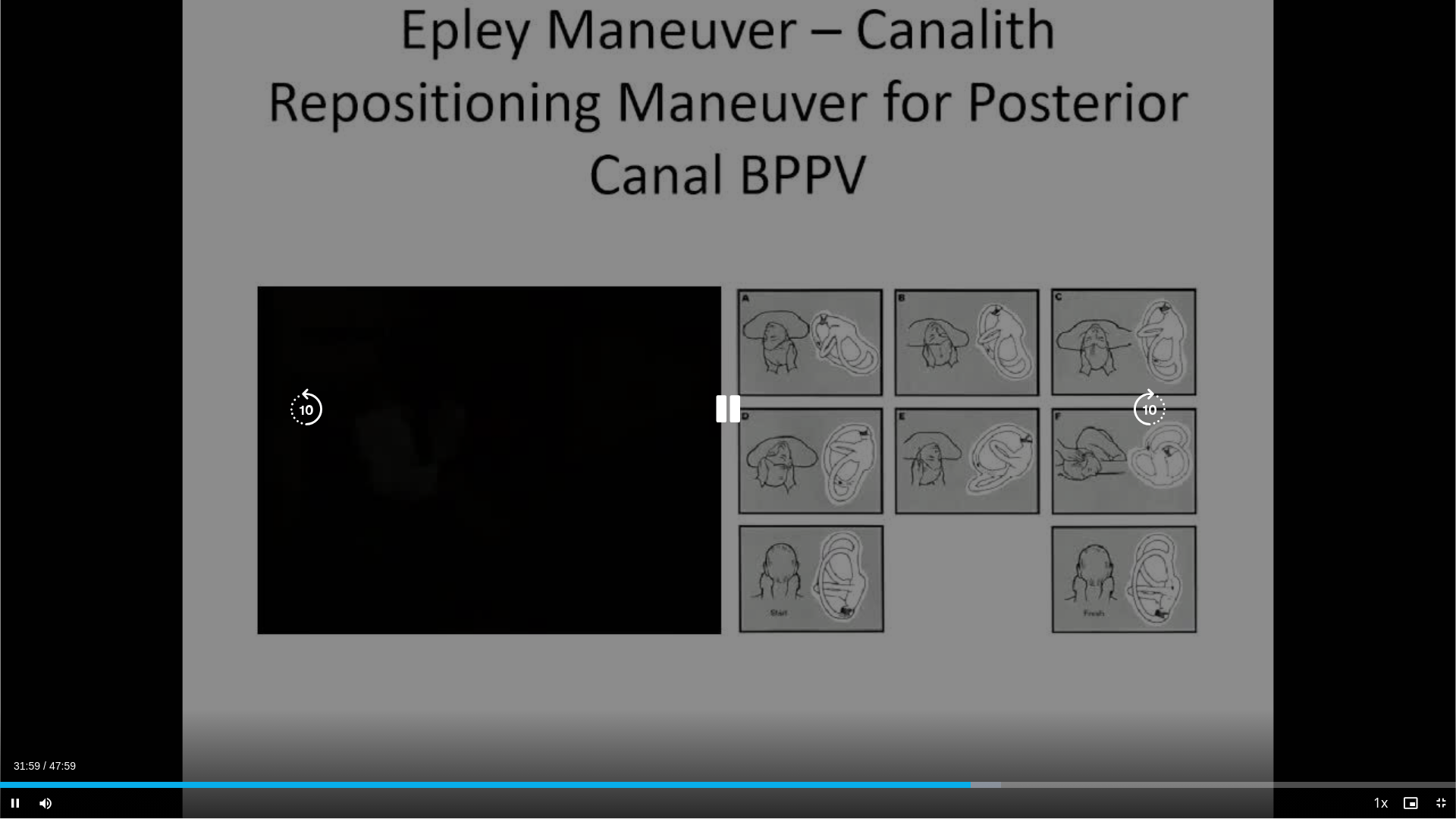
click at [1147, 410] on icon "Video Player" at bounding box center [1149, 409] width 42 height 42
click at [1157, 399] on icon "Video Player" at bounding box center [1149, 409] width 42 height 42
click at [1153, 400] on icon "Video Player" at bounding box center [1149, 409] width 42 height 42
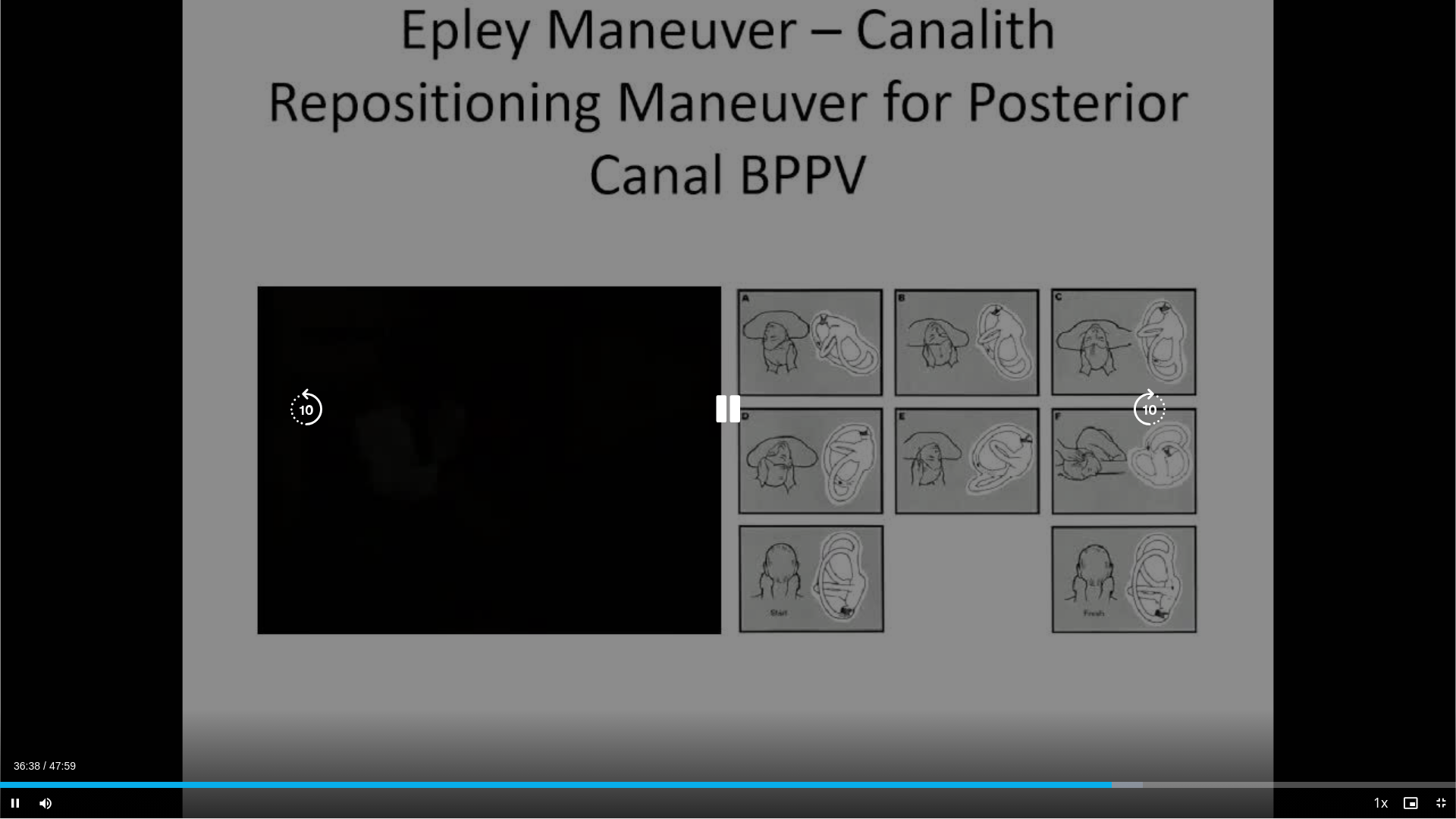
click at [851, 524] on div "10 seconds Tap to unmute" at bounding box center [728, 409] width 1456 height 818
click at [730, 411] on icon "Video Player" at bounding box center [728, 409] width 42 height 42
click at [728, 416] on icon "Video Player" at bounding box center [728, 409] width 42 height 42
click at [723, 410] on icon "Video Player" at bounding box center [728, 409] width 42 height 42
click at [519, 325] on div "10 seconds Tap to unmute" at bounding box center [728, 409] width 1456 height 818
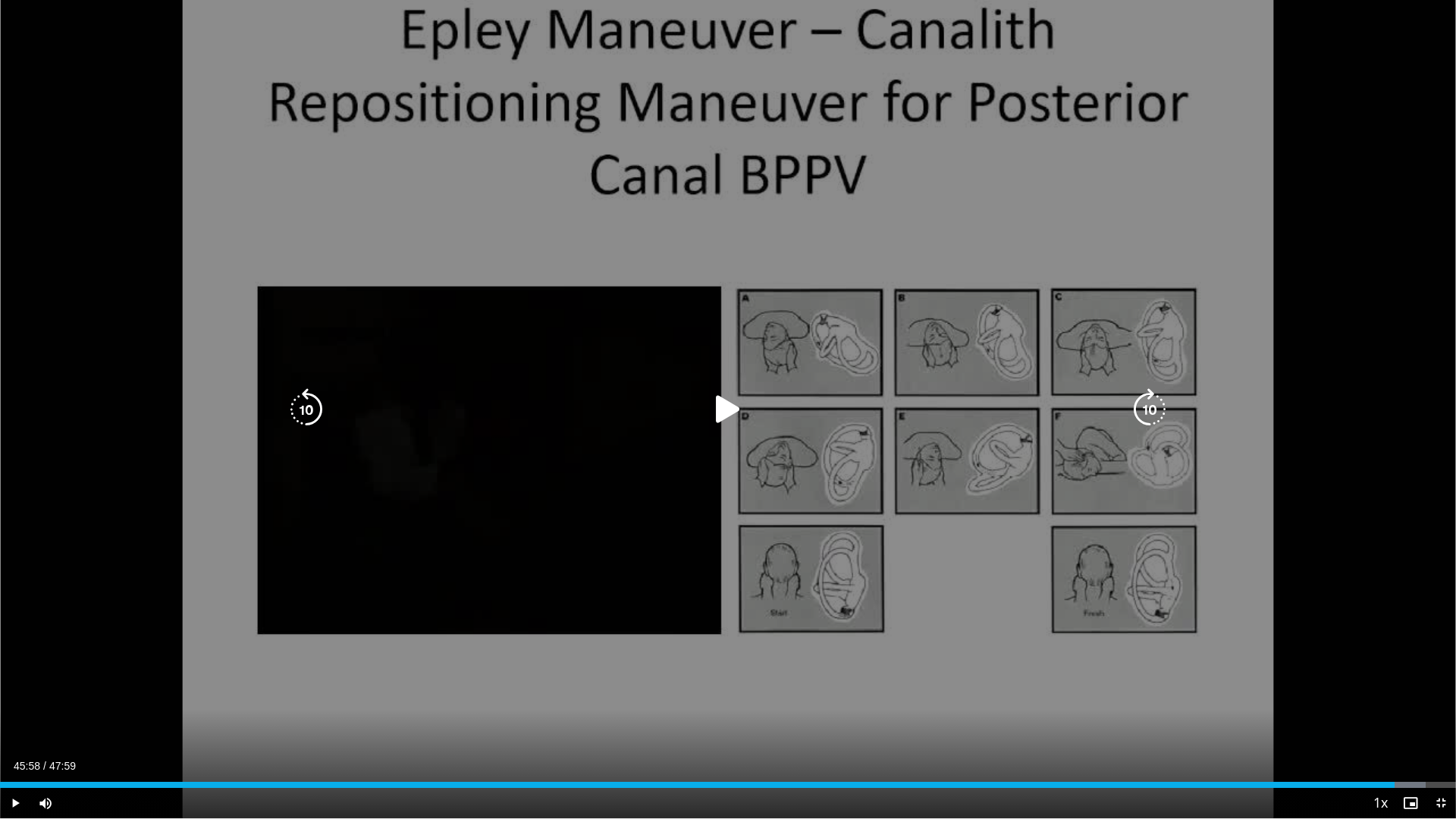
click at [724, 408] on icon "Video Player" at bounding box center [728, 409] width 42 height 42
click at [312, 396] on icon "Video Player" at bounding box center [306, 409] width 42 height 42
click at [731, 411] on icon "Video Player" at bounding box center [728, 409] width 42 height 42
click at [717, 404] on icon "Video Player" at bounding box center [728, 409] width 42 height 42
click at [720, 405] on icon "Video Player" at bounding box center [728, 409] width 42 height 42
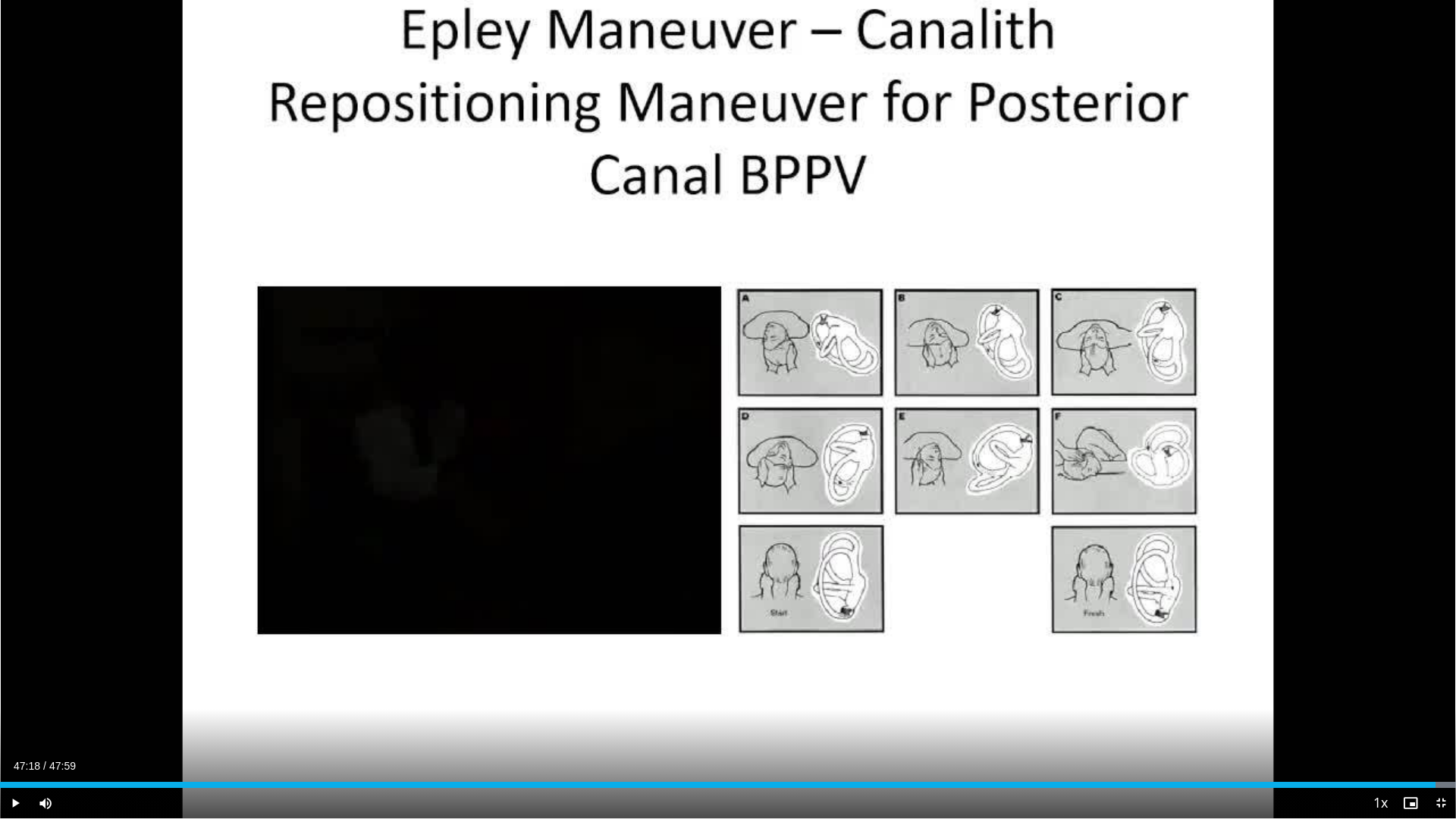
click at [734, 409] on div "10 seconds Tap to unmute" at bounding box center [728, 409] width 1456 height 818
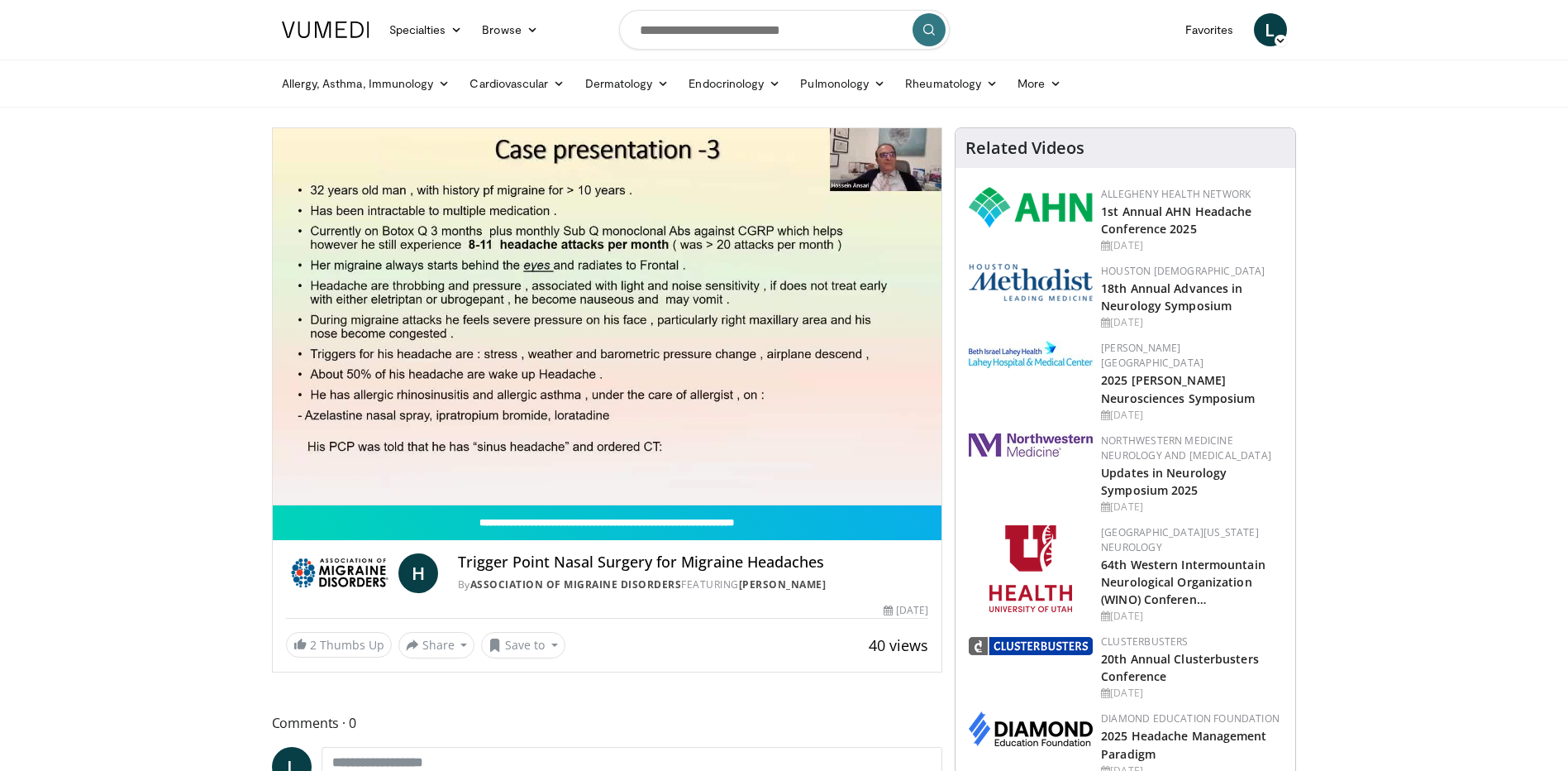
click at [336, 37] on img at bounding box center [325, 29] width 87 height 16
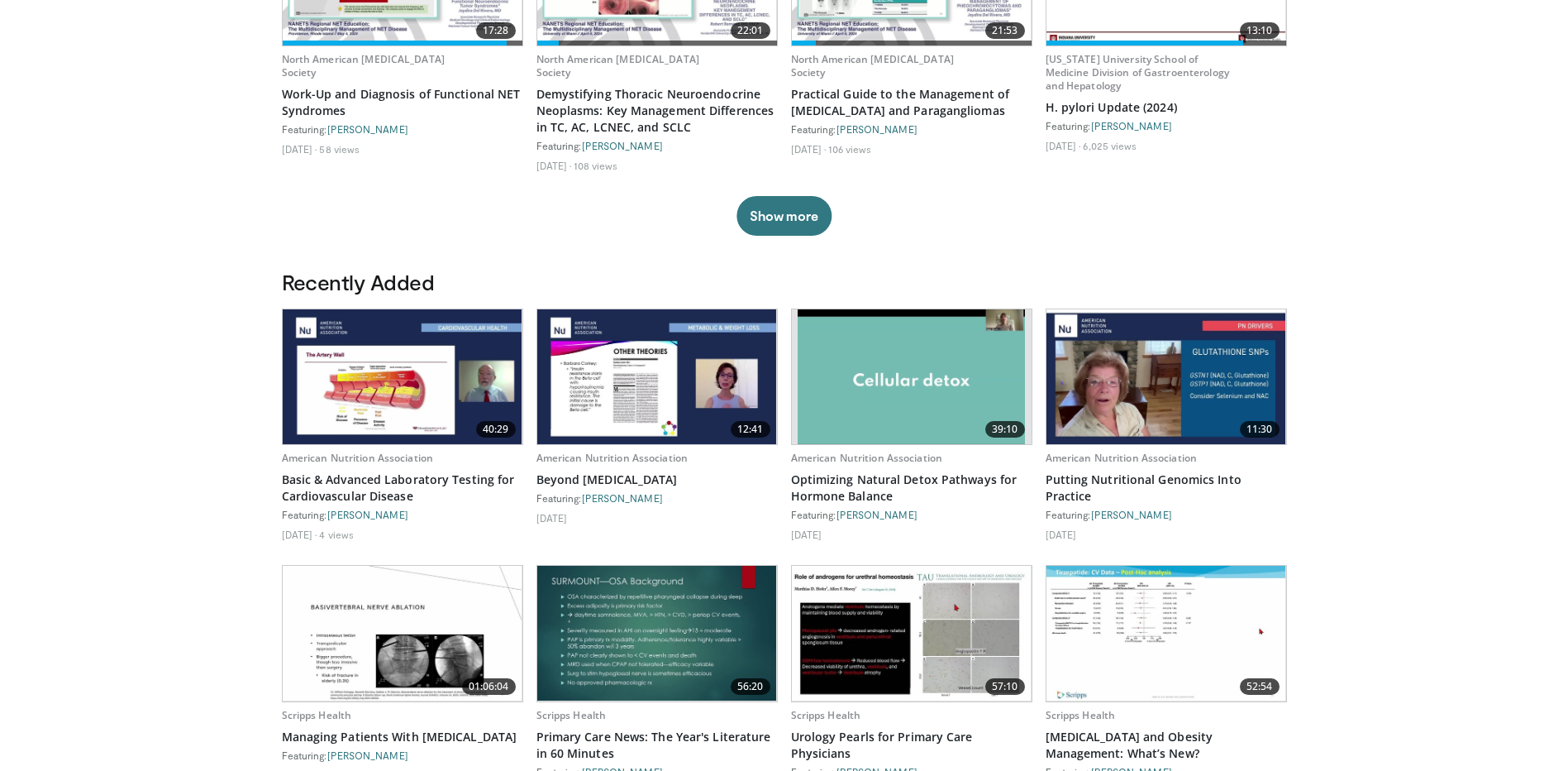
scroll to position [662, 0]
